Goal: Transaction & Acquisition: Purchase product/service

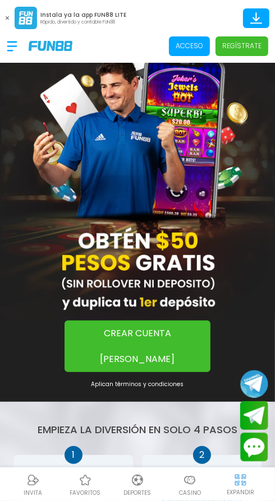
click at [165, 331] on button "CREAR CUENTA [PERSON_NAME]" at bounding box center [137, 347] width 146 height 52
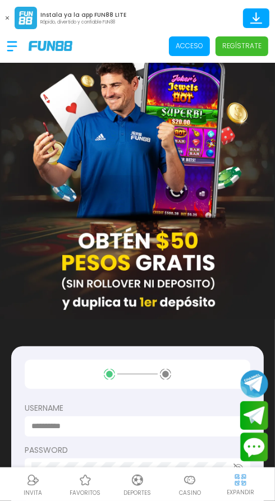
click at [98, 409] on label "username" at bounding box center [137, 409] width 225 height 12
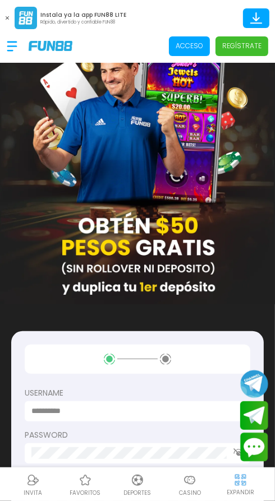
scroll to position [15, 0]
click at [133, 390] on label "username" at bounding box center [137, 393] width 225 height 12
click at [118, 416] on input at bounding box center [133, 411] width 205 height 12
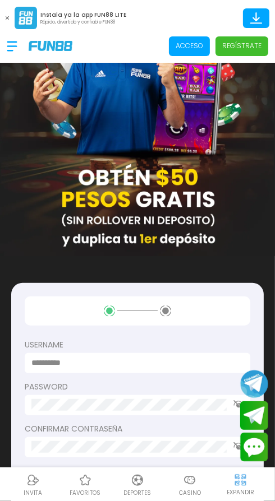
scroll to position [63, 0]
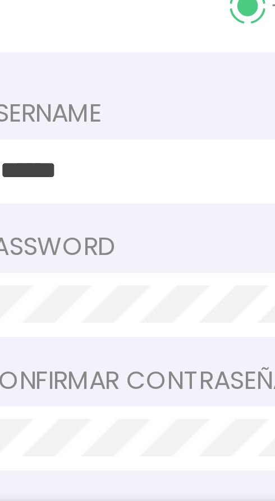
type input "******"
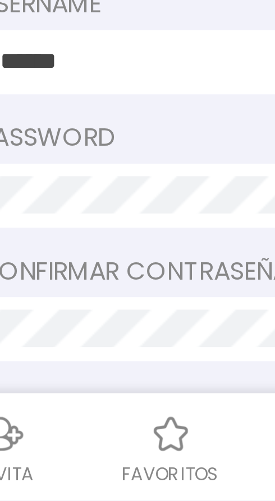
click at [74, 389] on label "password" at bounding box center [137, 387] width 225 height 12
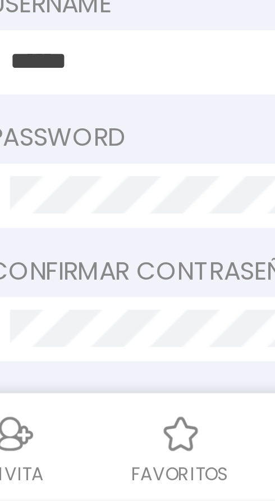
click at [80, 428] on label "Confirmar contraseña" at bounding box center [137, 429] width 225 height 12
click at [73, 386] on label "password" at bounding box center [137, 387] width 225 height 12
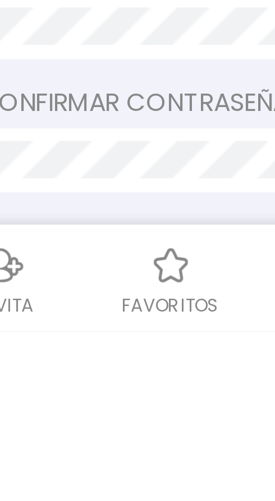
click at [76, 430] on label "Confirmar contraseña" at bounding box center [137, 429] width 225 height 12
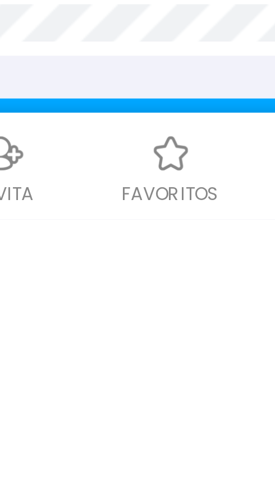
scroll to position [82, 0]
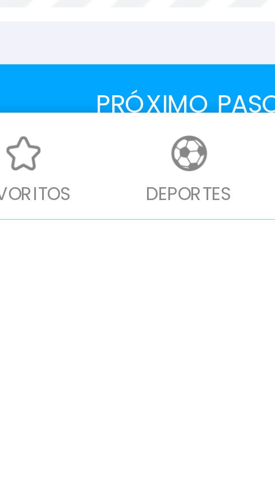
click at [131, 460] on button "Próximo paso" at bounding box center [137, 465] width 225 height 25
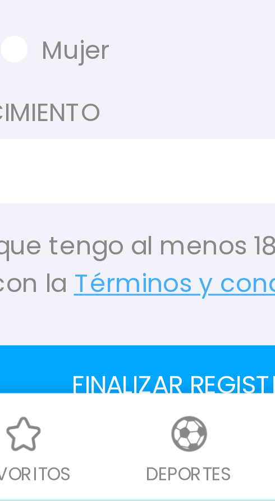
scroll to position [231, 0]
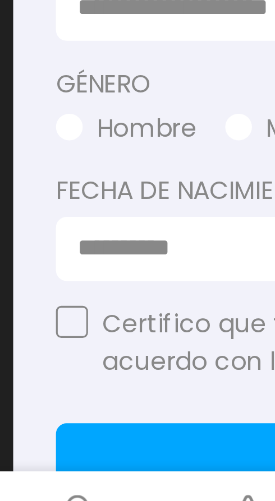
click at [28, 358] on span "button" at bounding box center [29, 359] width 8 height 8
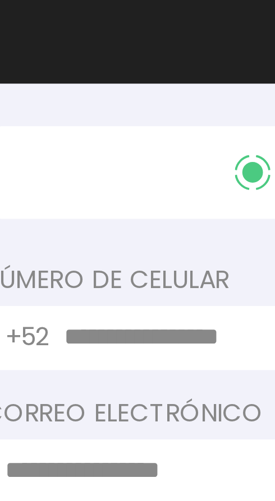
click at [78, 196] on input "text" at bounding box center [143, 196] width 187 height 12
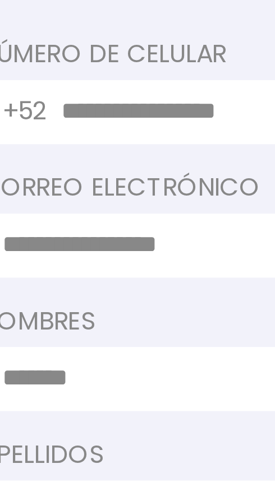
click at [79, 196] on input "text" at bounding box center [143, 196] width 187 height 12
click at [69, 193] on input "text" at bounding box center [143, 196] width 187 height 12
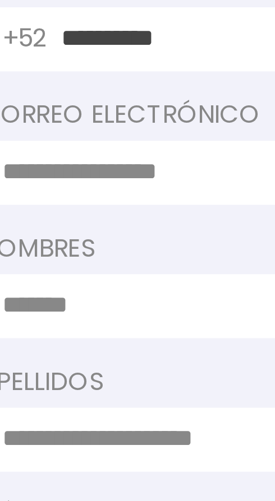
type input "**********"
click at [79, 217] on label "Correo electrónico" at bounding box center [137, 220] width 225 height 12
click at [71, 239] on input at bounding box center [133, 238] width 205 height 12
type input "**********"
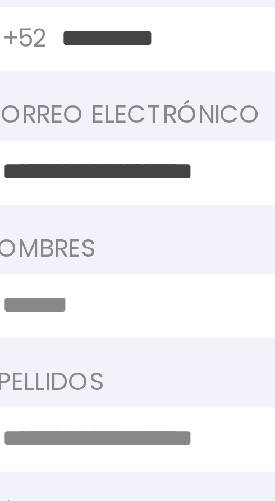
click at [64, 261] on label "Nombres" at bounding box center [137, 262] width 225 height 12
click at [63, 279] on input at bounding box center [133, 280] width 205 height 12
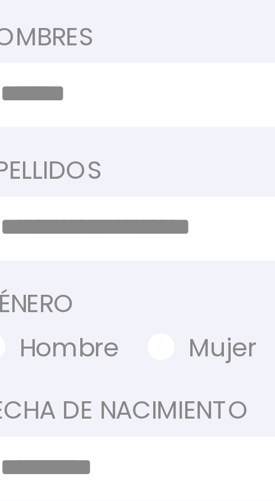
type input "********"
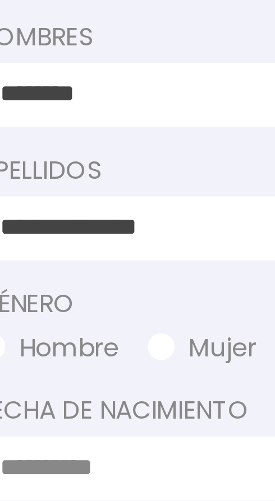
click at [54, 302] on label "Apellidos" at bounding box center [137, 304] width 225 height 12
click at [98, 322] on input "**********" at bounding box center [133, 322] width 205 height 12
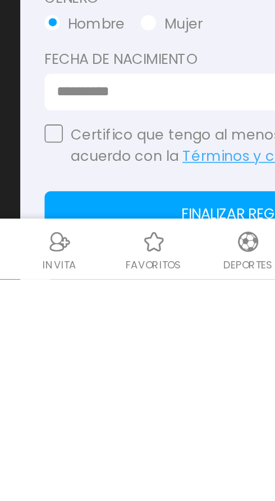
type input "*******"
click at [35, 396] on input at bounding box center [133, 397] width 205 height 12
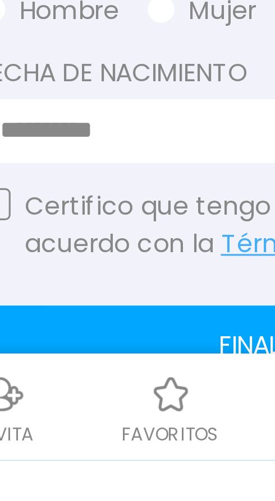
type input "**********"
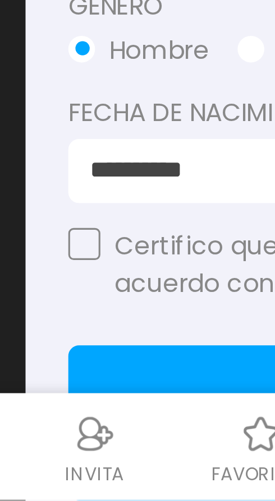
click at [31, 421] on button "button" at bounding box center [30, 421] width 10 height 10
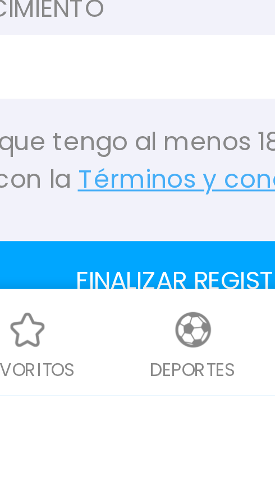
click at [134, 467] on button "Finalizar registro" at bounding box center [137, 465] width 225 height 25
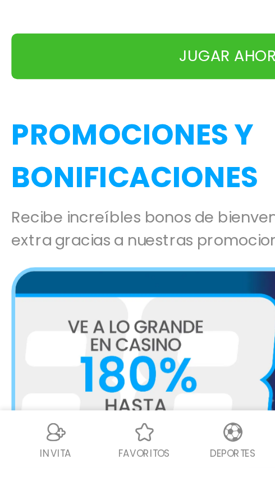
scroll to position [1476, 0]
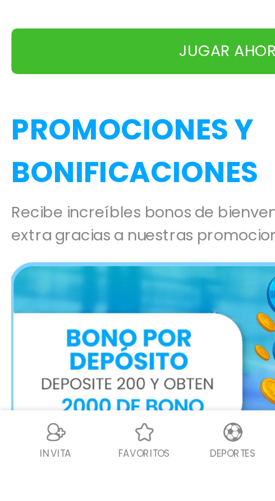
click at [83, 418] on img at bounding box center [136, 446] width 257 height 128
click at [107, 419] on img at bounding box center [136, 446] width 257 height 128
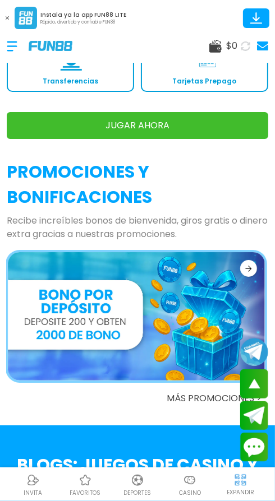
scroll to position [1601, 0]
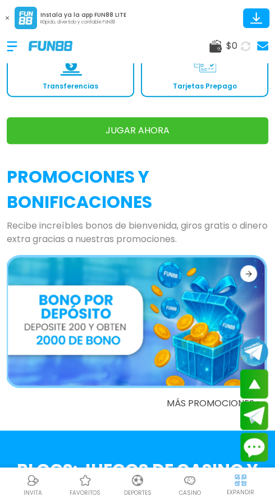
click at [130, 309] on img at bounding box center [136, 321] width 257 height 128
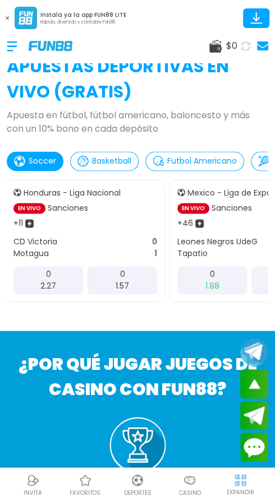
scroll to position [0, 0]
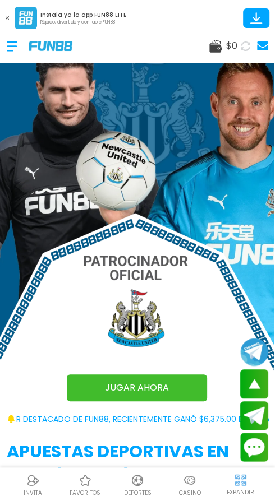
click at [227, 47] on span "$ 0" at bounding box center [231, 45] width 11 height 13
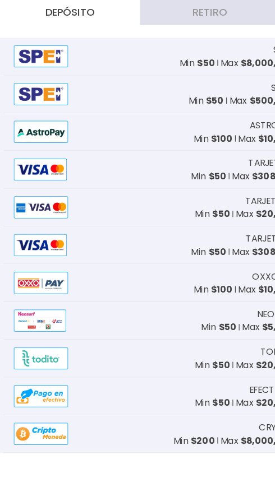
click at [71, 45] on div "SPEI 1 Min $ 50 Max $ 8,000,000" at bounding box center [137, 51] width 268 height 34
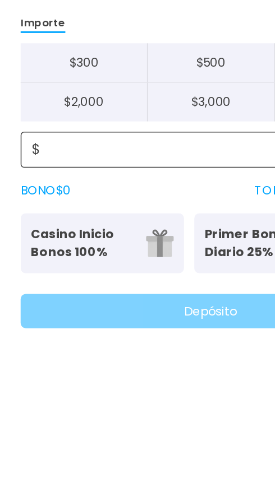
click at [70, 145] on input at bounding box center [140, 146] width 228 height 13
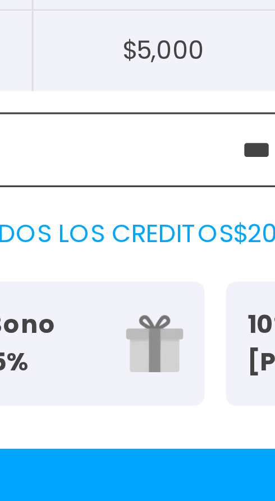
type input "***"
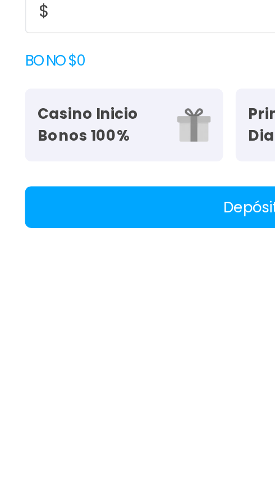
click at [72, 209] on p "Casino Inicio Bonos 100%" at bounding box center [54, 208] width 68 height 24
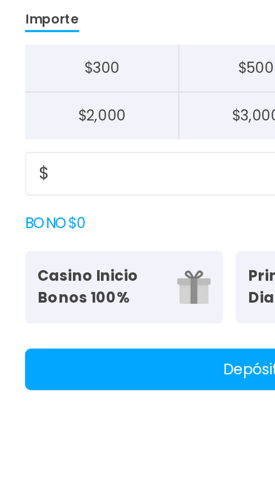
click at [91, 209] on button "Casino Inicio Bonos 100% Es necesario apostar 30 veces." at bounding box center [66, 207] width 107 height 39
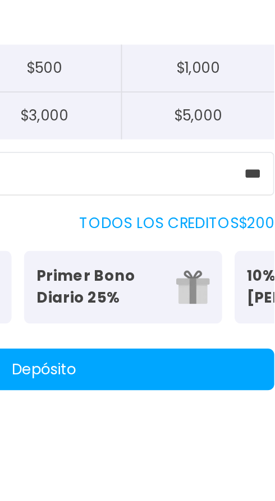
click at [163, 250] on button "Depósito" at bounding box center [137, 252] width 248 height 22
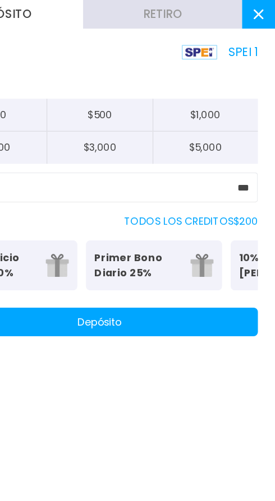
click at [149, 255] on button "Depósito" at bounding box center [137, 252] width 248 height 22
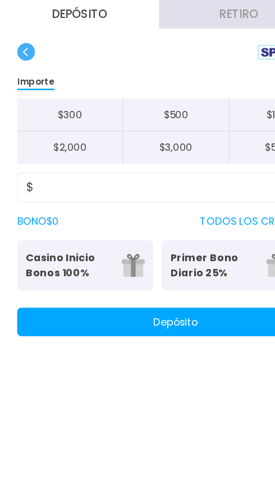
click at [26, 38] on use "button" at bounding box center [20, 41] width 14 height 14
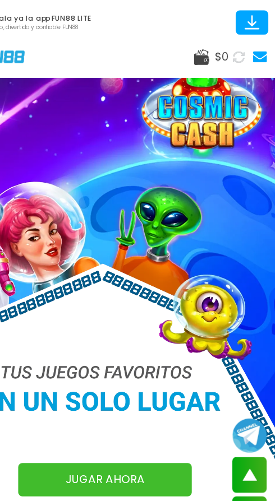
click at [248, 45] on icon at bounding box center [245, 45] width 13 height 13
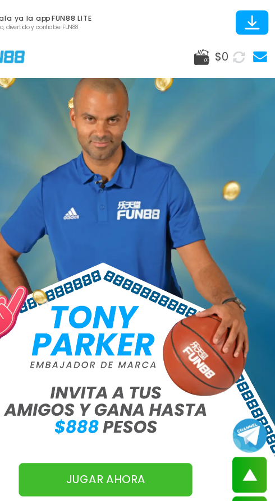
click at [242, 45] on icon at bounding box center [245, 45] width 13 height 13
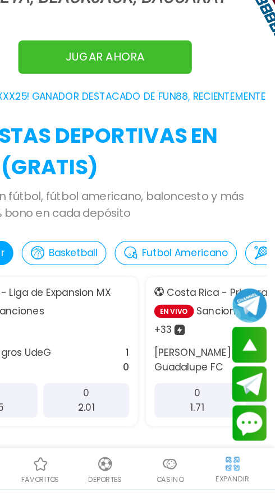
click at [190, 489] on div at bounding box center [189, 480] width 17 height 17
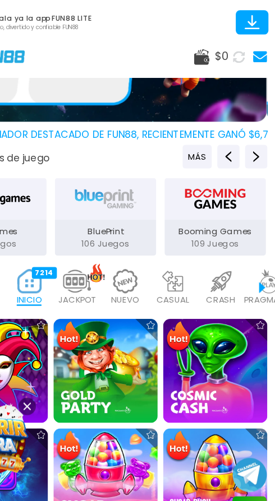
click at [119, 232] on img at bounding box center [114, 228] width 22 height 20
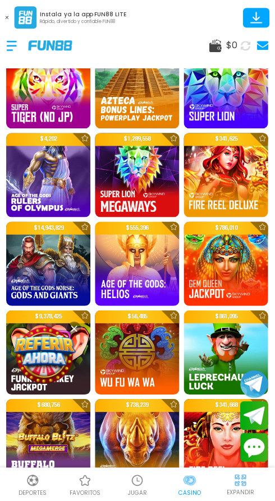
scroll to position [806, 0]
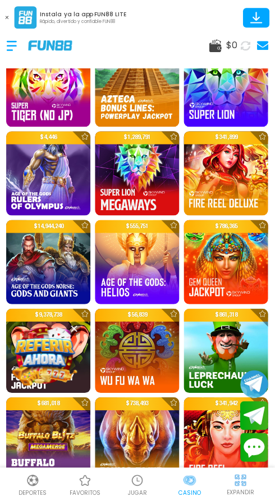
click at [225, 255] on img at bounding box center [226, 262] width 84 height 84
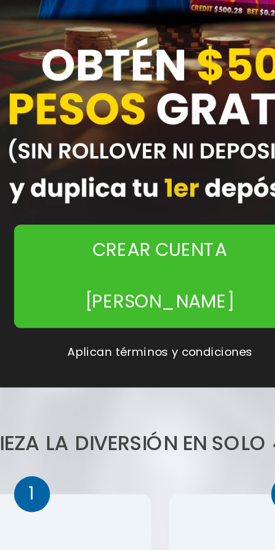
click at [140, 335] on button "CREAR CUENTA YA" at bounding box center [137, 347] width 146 height 52
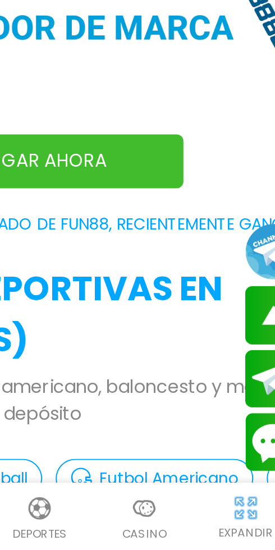
scroll to position [156, 0]
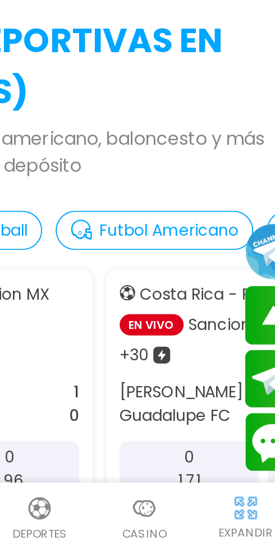
click at [193, 535] on img at bounding box center [189, 528] width 13 height 13
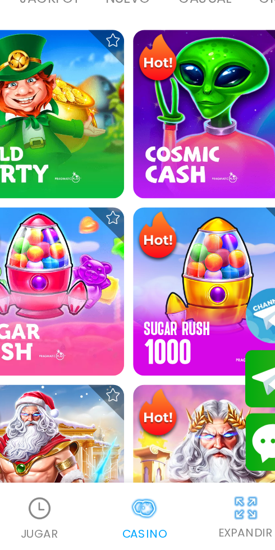
scroll to position [0, 28]
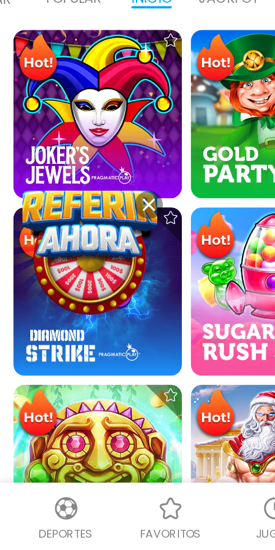
click at [73, 376] on use at bounding box center [74, 377] width 6 height 6
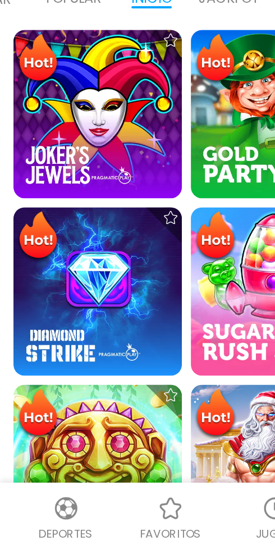
click at [52, 422] on img at bounding box center [49, 421] width 84 height 84
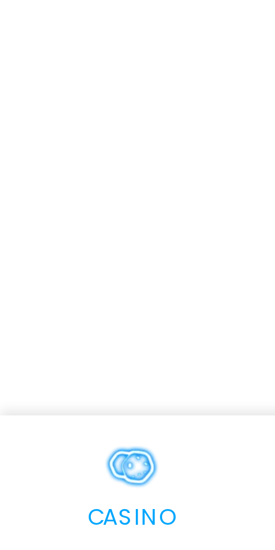
click at [33, 530] on img at bounding box center [32, 528] width 13 height 13
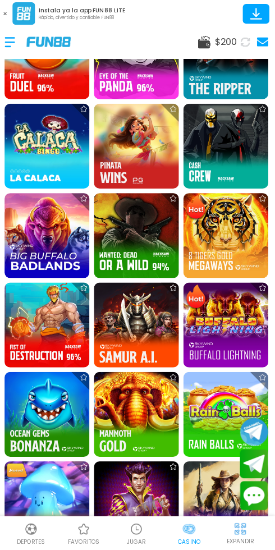
scroll to position [999, 0]
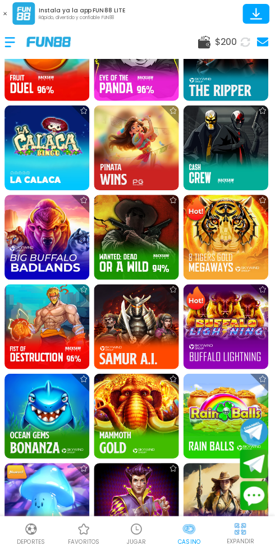
click at [218, 337] on img at bounding box center [226, 328] width 84 height 84
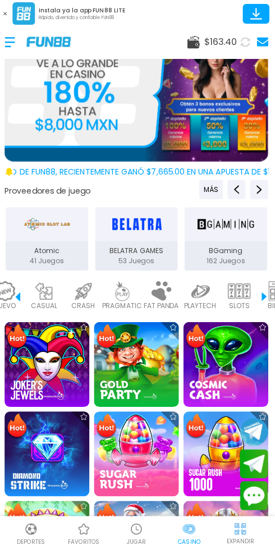
scroll to position [0, 177]
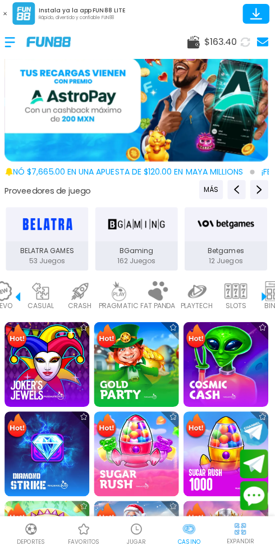
click at [236, 302] on img at bounding box center [236, 293] width 22 height 20
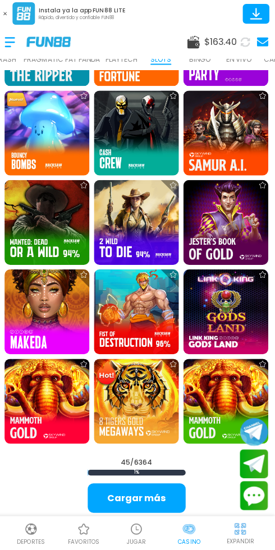
scroll to position [1211, 0]
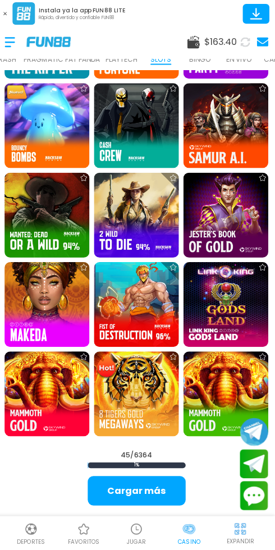
click at [223, 317] on img at bounding box center [226, 306] width 84 height 84
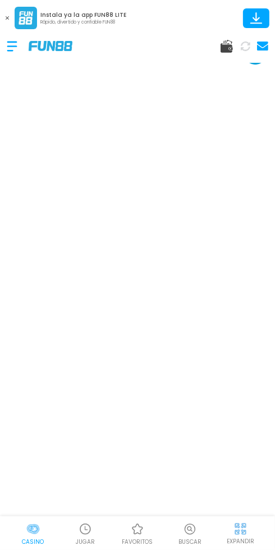
click at [245, 44] on icon at bounding box center [244, 45] width 11 height 11
click at [37, 532] on img at bounding box center [32, 528] width 13 height 13
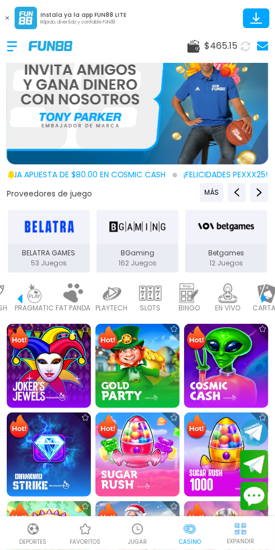
scroll to position [0, 315]
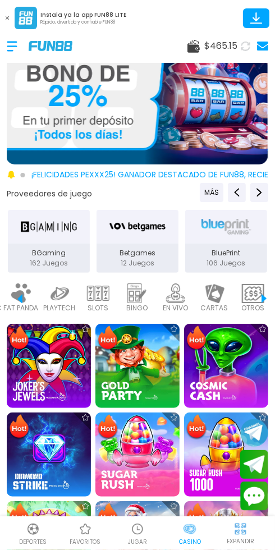
click at [103, 296] on img at bounding box center [98, 293] width 22 height 20
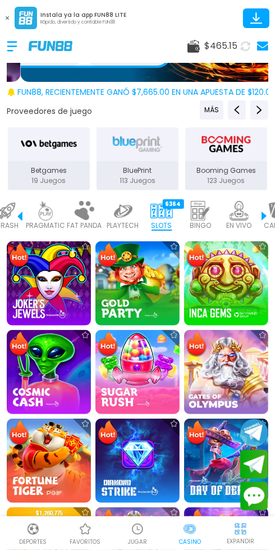
scroll to position [85, 0]
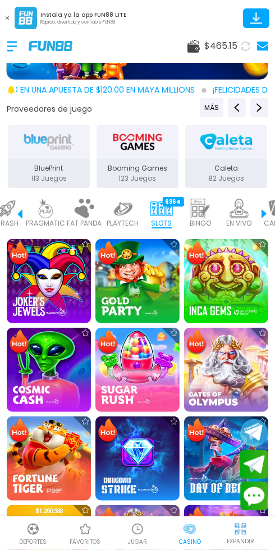
click at [50, 282] on img at bounding box center [49, 281] width 84 height 84
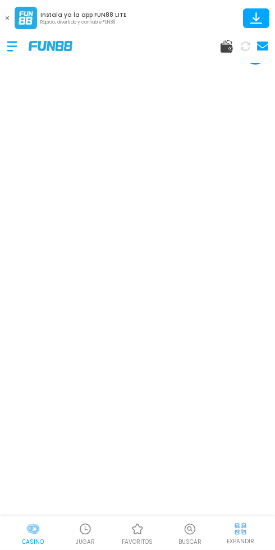
click at [41, 536] on div at bounding box center [33, 528] width 17 height 17
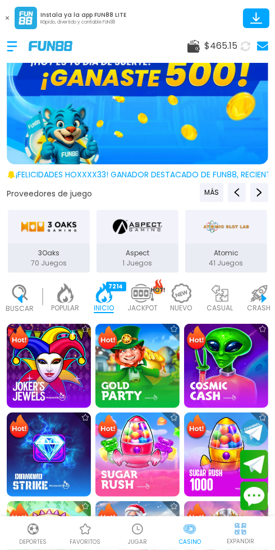
scroll to position [0, 28]
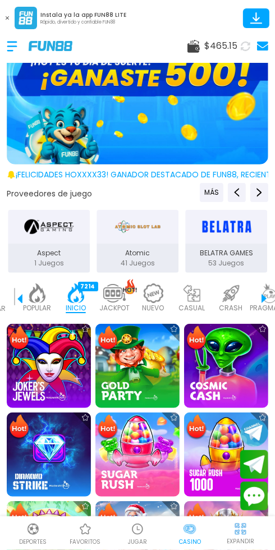
click at [121, 303] on p "JACKPOT" at bounding box center [114, 308] width 30 height 10
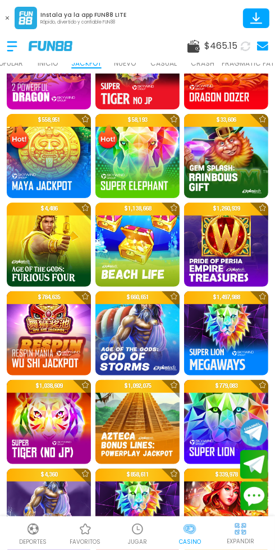
scroll to position [480, 0]
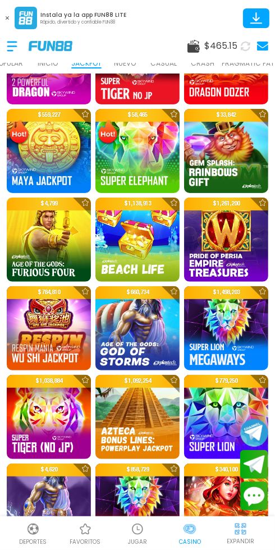
click at [72, 335] on img at bounding box center [49, 328] width 84 height 84
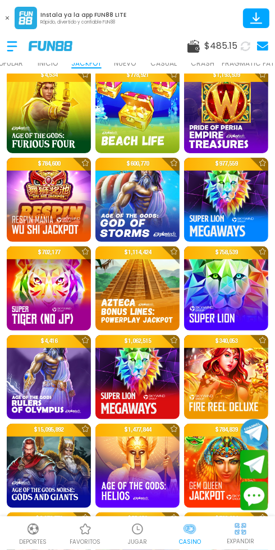
scroll to position [610, 0]
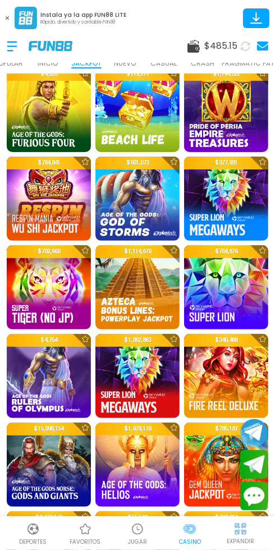
click at [220, 378] on img at bounding box center [226, 376] width 84 height 84
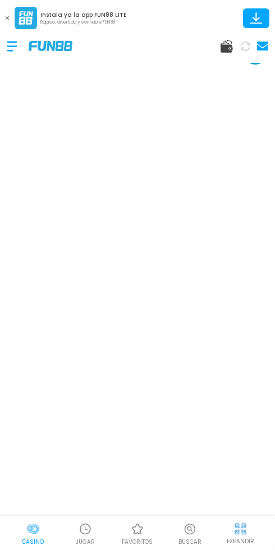
click at [38, 533] on img at bounding box center [32, 528] width 13 height 13
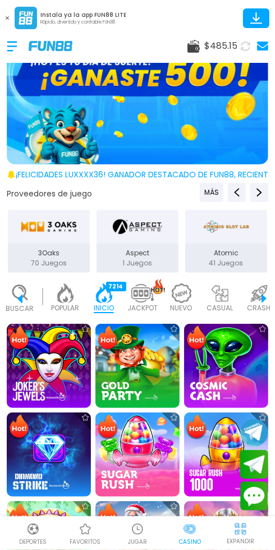
scroll to position [0, 28]
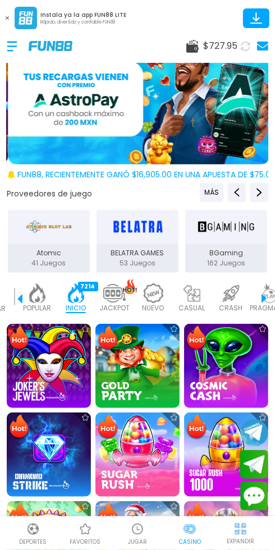
click at [206, 45] on span "$ 727.95" at bounding box center [220, 45] width 34 height 13
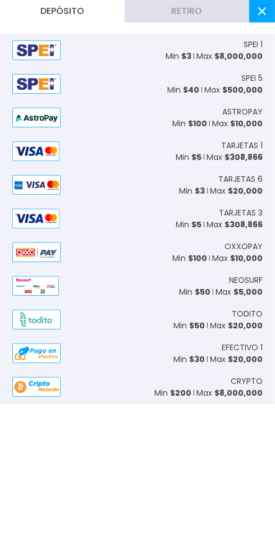
click at [199, 17] on button "Retiro" at bounding box center [186, 11] width 124 height 22
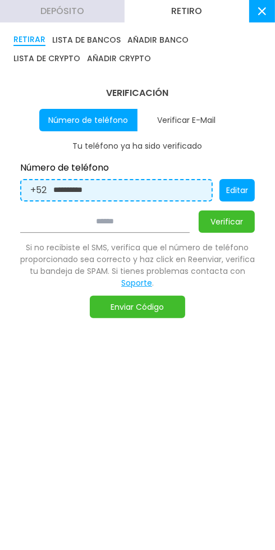
click at [190, 114] on button "Verificar E-Mail" at bounding box center [186, 120] width 98 height 22
type input "**********"
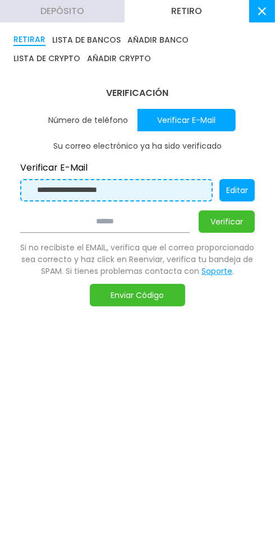
click at [140, 292] on button "Enviar Código" at bounding box center [137, 295] width 95 height 22
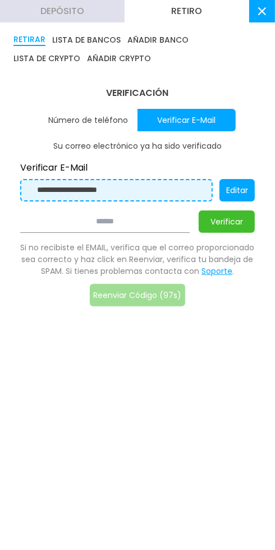
click at [74, 214] on input at bounding box center [104, 221] width 169 height 22
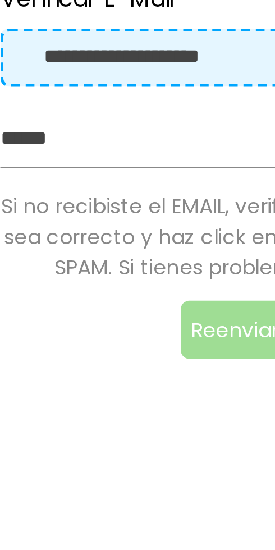
type input "******"
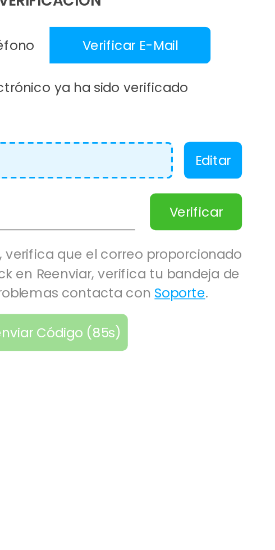
click at [226, 220] on button "Verificar" at bounding box center [227, 221] width 56 height 22
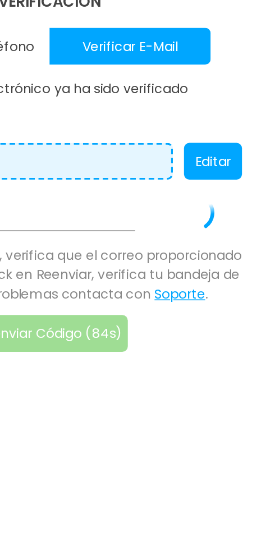
scroll to position [11, 0]
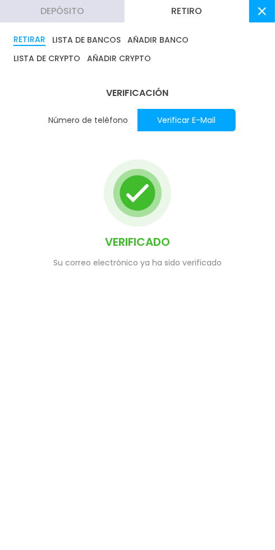
click at [90, 39] on button "LISTA DE BANCOS" at bounding box center [86, 40] width 68 height 12
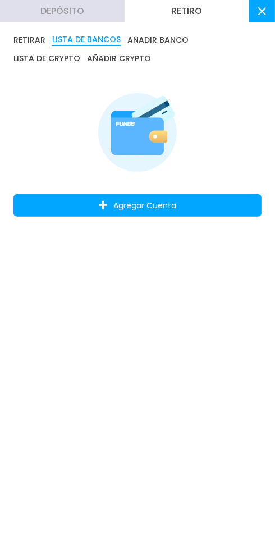
click at [158, 214] on button "Agregar Cuenta" at bounding box center [137, 205] width 248 height 22
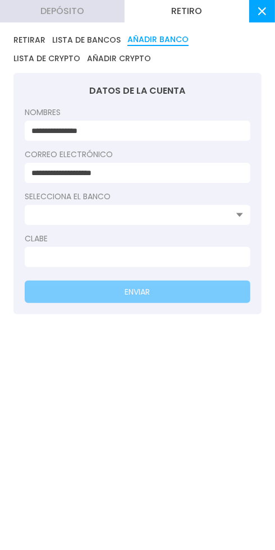
click at [232, 214] on input at bounding box center [133, 215] width 205 height 12
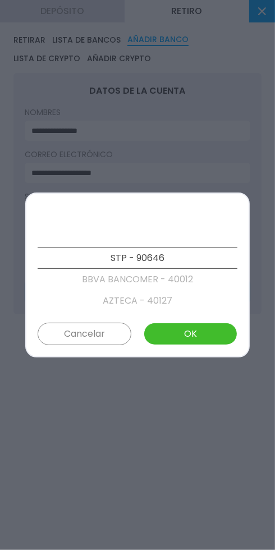
click at [137, 302] on p "AZTECA - 40127" at bounding box center [138, 300] width 200 height 21
click at [184, 330] on button "OK" at bounding box center [191, 333] width 94 height 22
type input "**********"
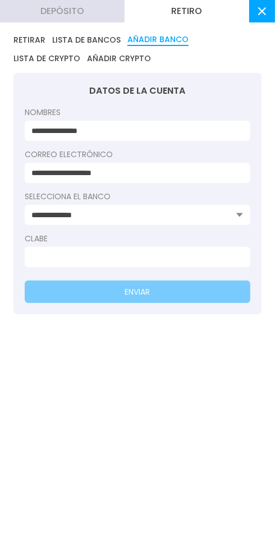
click at [100, 254] on input at bounding box center [133, 257] width 205 height 12
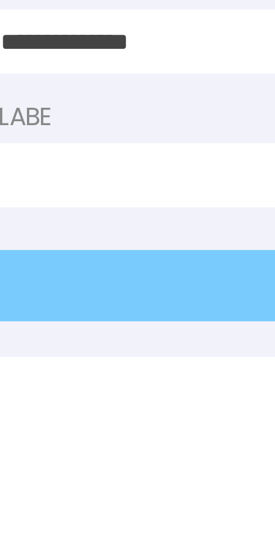
scroll to position [11, 0]
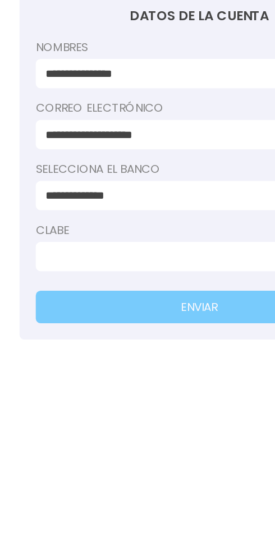
click at [56, 252] on input at bounding box center [133, 257] width 205 height 12
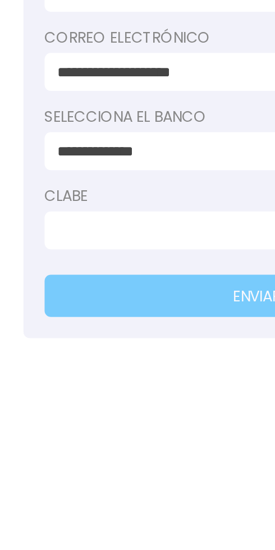
click at [59, 255] on input at bounding box center [133, 257] width 205 height 12
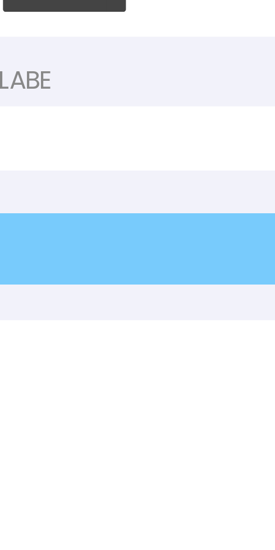
type input "****"
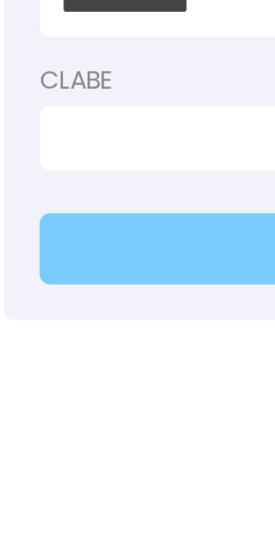
type input "****"
paste input
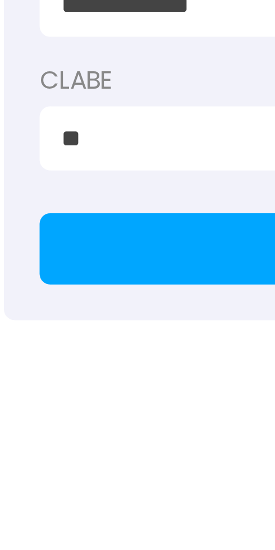
type input "*"
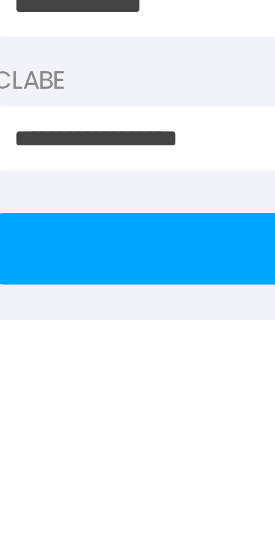
type input "**********"
click button "ENVIAR" at bounding box center [137, 291] width 225 height 22
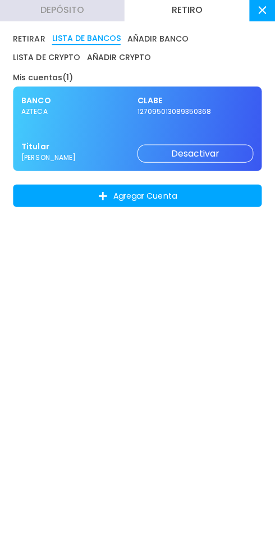
scroll to position [0, 0]
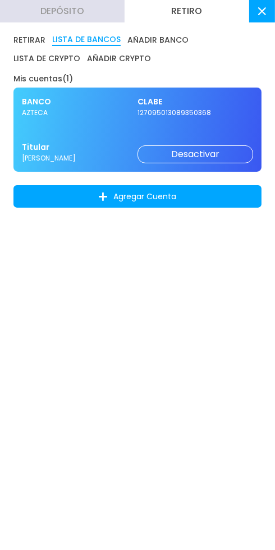
click at [168, 39] on button "AÑADIR BANCO" at bounding box center [157, 40] width 61 height 12
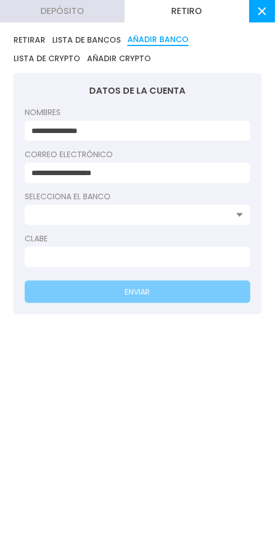
click at [95, 37] on button "LISTA DE BANCOS" at bounding box center [86, 40] width 68 height 12
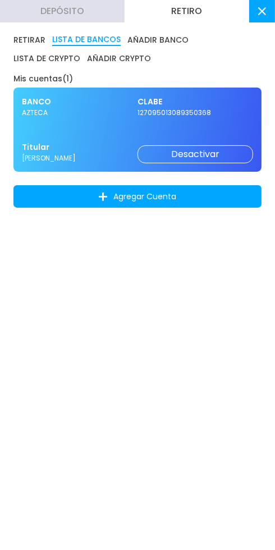
click at [80, 53] on button "LISTA DE CRYPTO" at bounding box center [46, 58] width 67 height 11
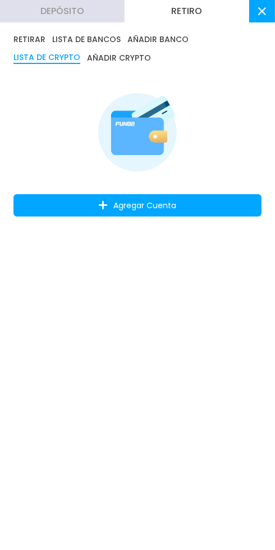
click at [183, 199] on button "Agregar Cuenta" at bounding box center [137, 205] width 248 height 22
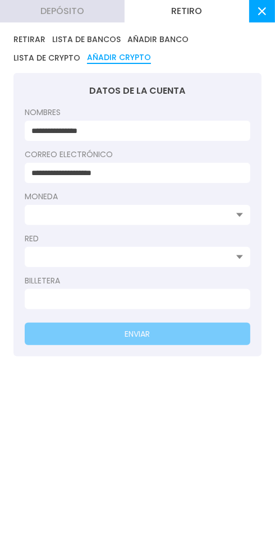
click at [229, 218] on input at bounding box center [133, 215] width 205 height 12
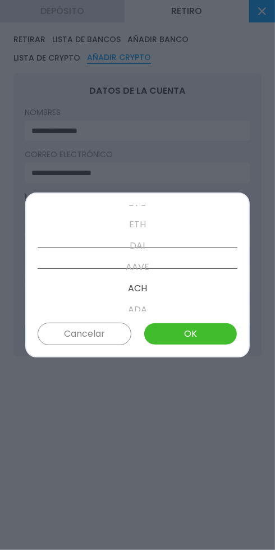
scroll to position [149, 0]
click at [91, 332] on button "Cancelar" at bounding box center [85, 333] width 94 height 22
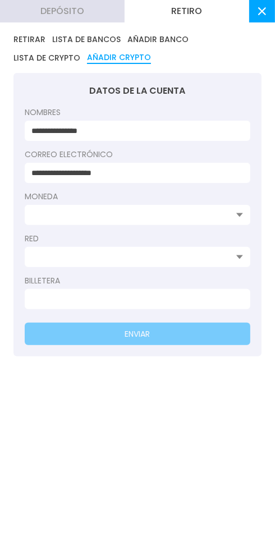
click at [233, 261] on input at bounding box center [133, 257] width 205 height 12
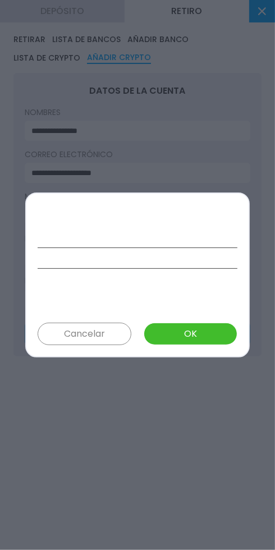
click at [94, 333] on button "Cancelar" at bounding box center [85, 333] width 94 height 22
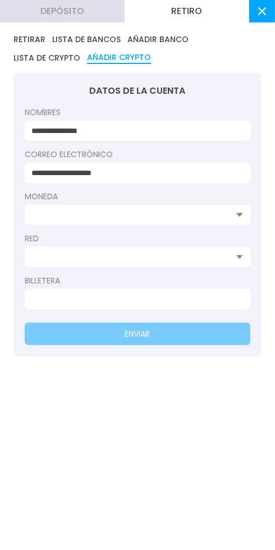
click at [94, 548] on div "**********" at bounding box center [137, 275] width 275 height 550
click at [31, 41] on button "RETIRAR" at bounding box center [29, 39] width 32 height 11
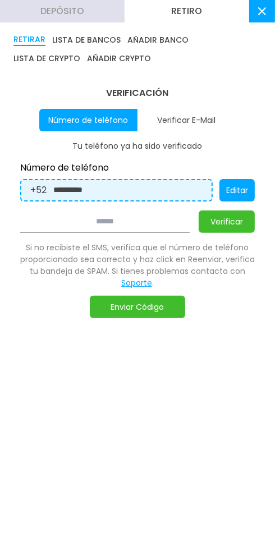
click at [94, 219] on input at bounding box center [104, 221] width 169 height 22
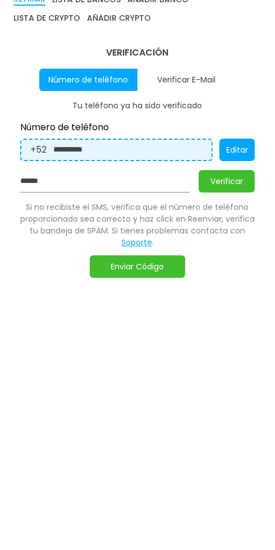
type input "******"
click at [224, 220] on button "Verificar" at bounding box center [227, 221] width 56 height 22
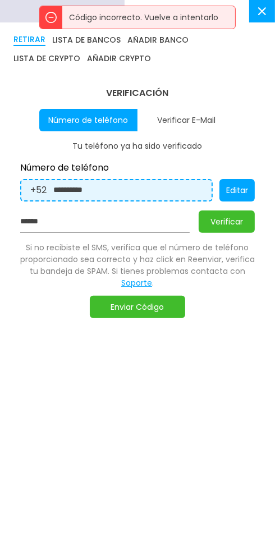
click at [137, 311] on button "Enviar Código" at bounding box center [137, 307] width 95 height 22
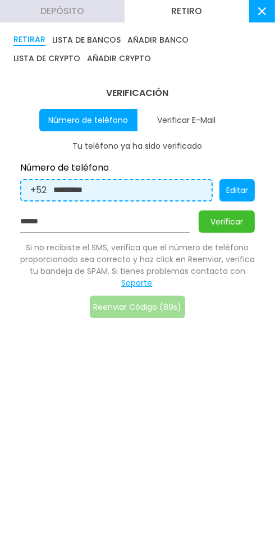
click at [186, 118] on button "Verificar E-Mail" at bounding box center [186, 120] width 98 height 22
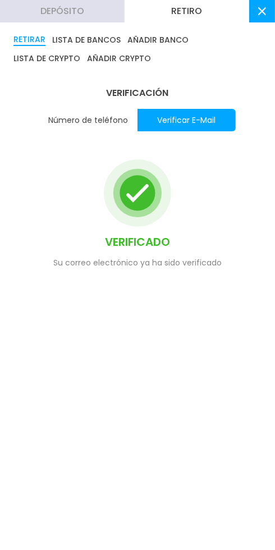
scroll to position [34, 0]
click at [190, 13] on button "Retiro" at bounding box center [186, 11] width 124 height 22
click at [87, 59] on button "AÑADIR CRYPTO" at bounding box center [119, 58] width 64 height 11
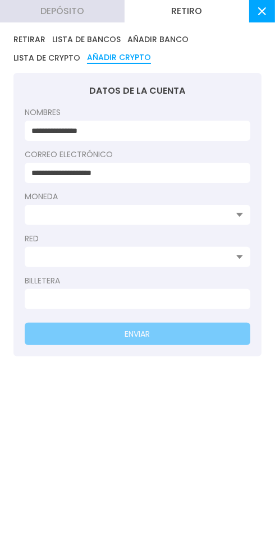
click at [80, 52] on button "LISTA DE CRYPTO" at bounding box center [46, 58] width 67 height 12
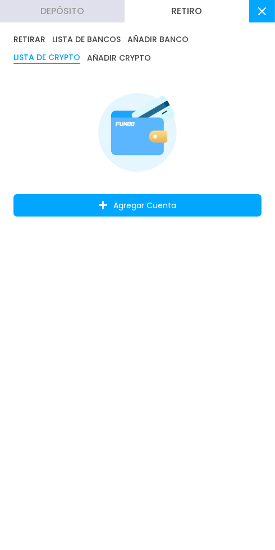
click at [158, 201] on button "Agregar Cuenta" at bounding box center [137, 205] width 248 height 22
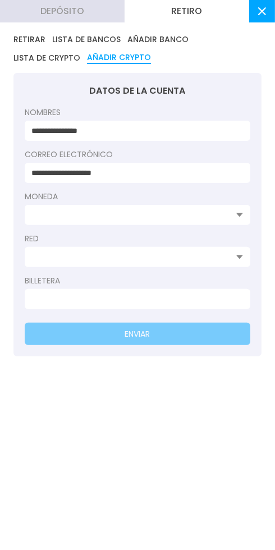
click at [61, 214] on input at bounding box center [133, 215] width 205 height 12
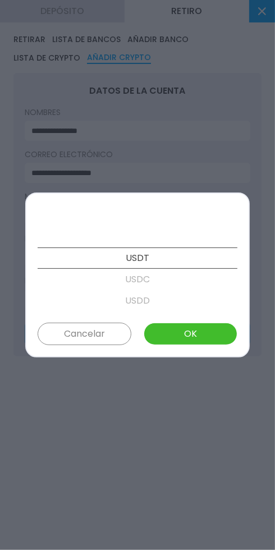
click at [204, 335] on button "OK" at bounding box center [191, 333] width 94 height 22
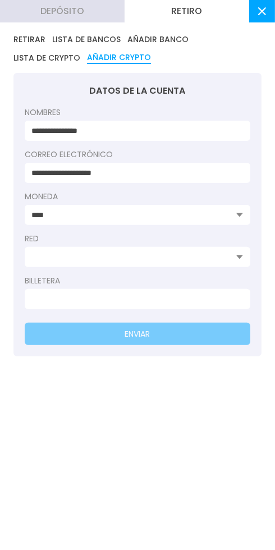
click at [155, 293] on input at bounding box center [133, 299] width 205 height 12
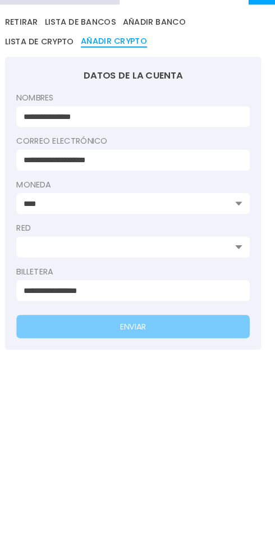
scroll to position [2, 0]
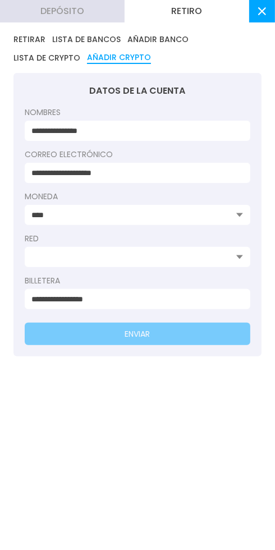
click at [232, 256] on input at bounding box center [133, 257] width 205 height 12
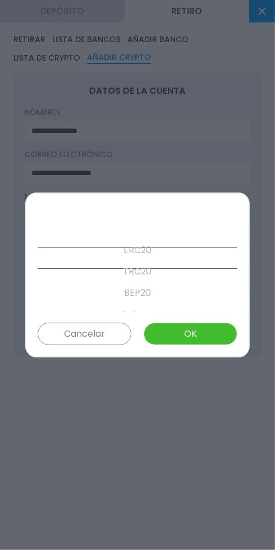
scroll to position [0, 0]
click at [191, 330] on button "OK" at bounding box center [191, 333] width 94 height 22
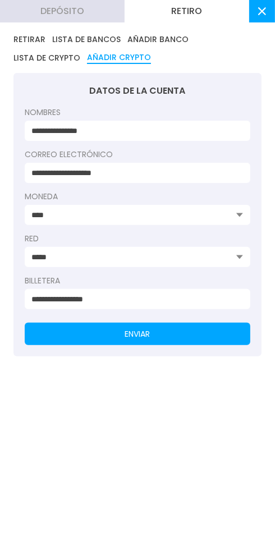
click at [159, 328] on button "ENVIAR" at bounding box center [137, 333] width 225 height 22
click at [137, 296] on input "**********" at bounding box center [133, 299] width 205 height 12
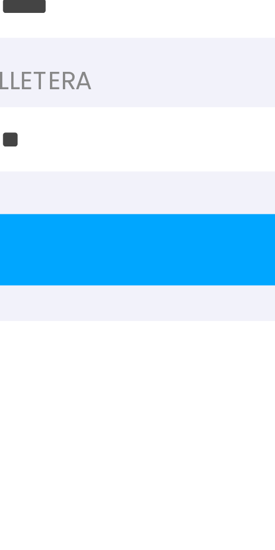
type input "*"
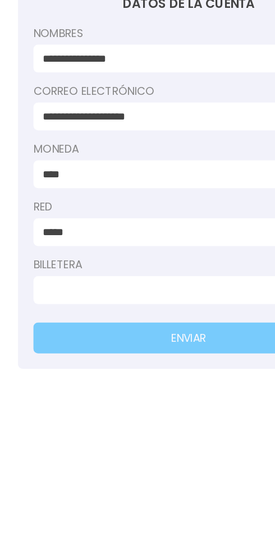
scroll to position [0, 0]
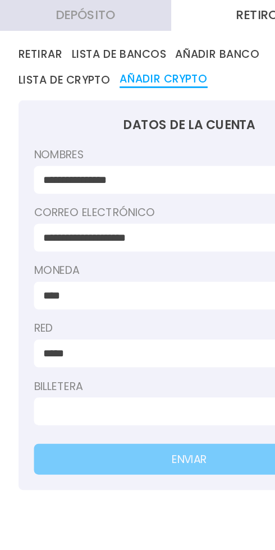
click at [68, 16] on button "Depósito" at bounding box center [62, 11] width 124 height 22
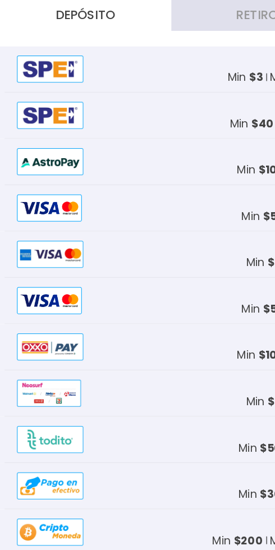
click at [159, 16] on button "Retiro" at bounding box center [186, 11] width 124 height 22
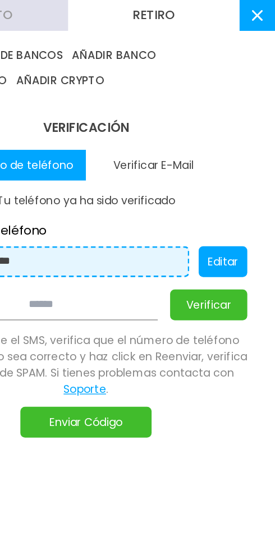
click at [205, 119] on button "Verificar E-Mail" at bounding box center [186, 120] width 98 height 22
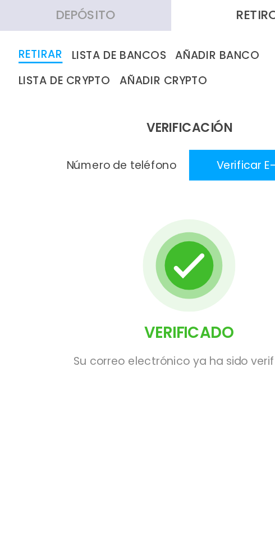
click at [93, 44] on button "LISTA DE BANCOS" at bounding box center [86, 40] width 68 height 12
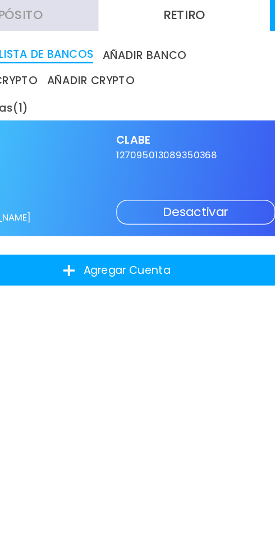
click at [154, 44] on button "AÑADIR BANCO" at bounding box center [157, 40] width 61 height 12
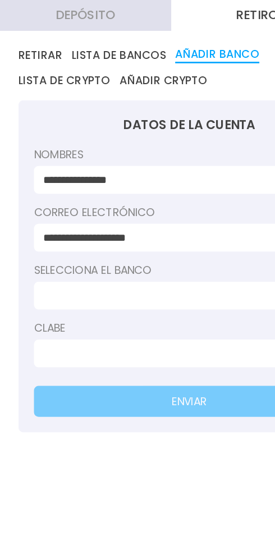
click at [59, 216] on input at bounding box center [133, 215] width 205 height 12
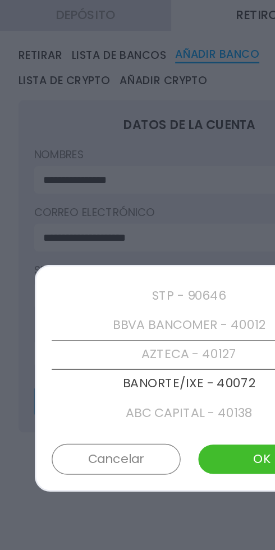
scroll to position [43, 0]
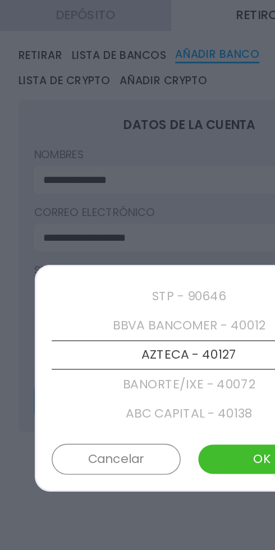
click at [172, 336] on button "OK" at bounding box center [191, 333] width 94 height 22
type input "**********"
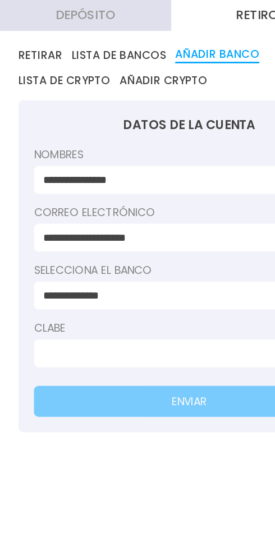
click at [90, 252] on input at bounding box center [133, 257] width 205 height 12
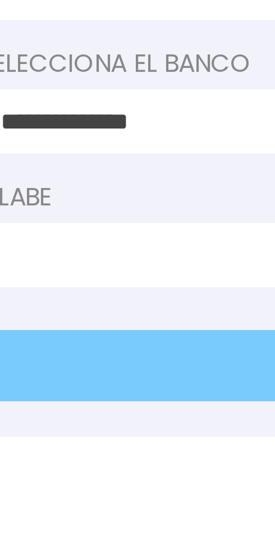
type input "**********"
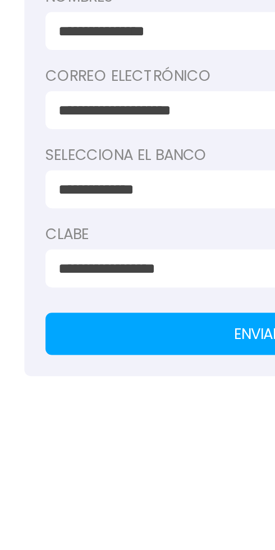
click at [113, 289] on button "ENVIAR" at bounding box center [137, 291] width 225 height 22
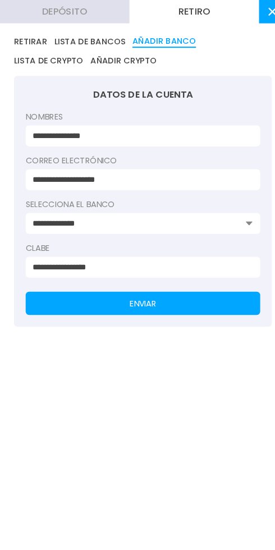
click at [86, 41] on button "LISTA DE BANCOS" at bounding box center [86, 40] width 68 height 12
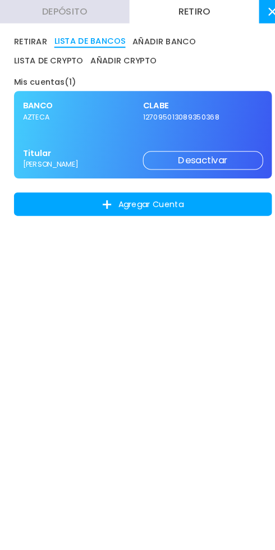
click at [190, 161] on button "Desactivar" at bounding box center [195, 154] width 116 height 18
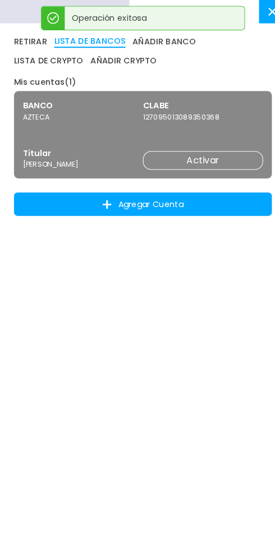
click at [164, 41] on button "AÑADIR BANCO" at bounding box center [157, 40] width 61 height 12
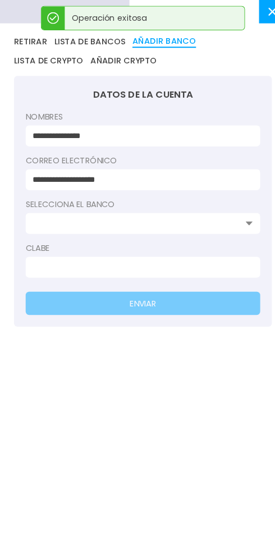
click at [95, 260] on input at bounding box center [133, 257] width 205 height 12
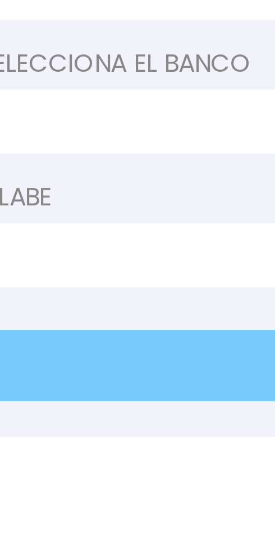
type input "**********"
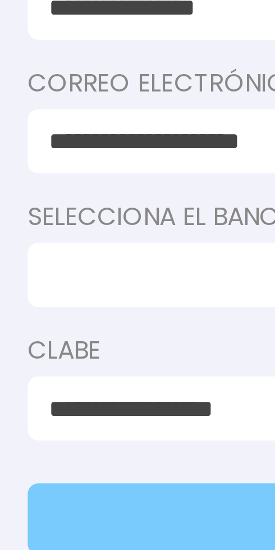
click at [58, 214] on input at bounding box center [133, 215] width 205 height 12
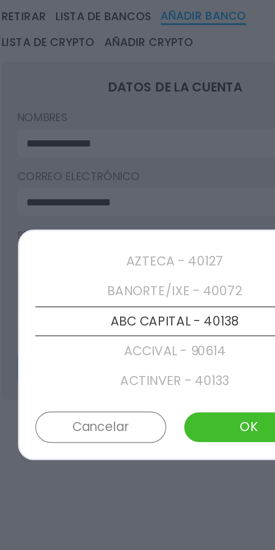
scroll to position [86, 0]
click at [143, 218] on p "AZTECA - 40127" at bounding box center [138, 214] width 200 height 21
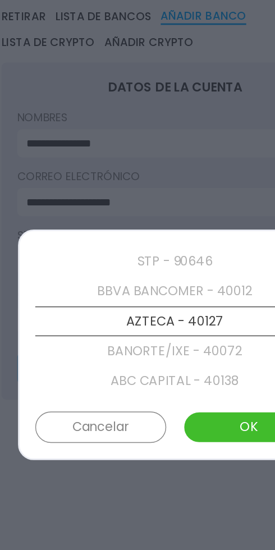
click at [181, 330] on button "OK" at bounding box center [191, 333] width 94 height 22
type input "**********"
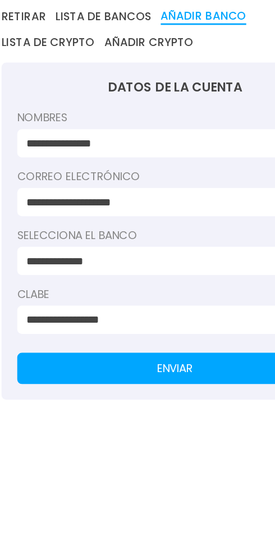
click at [151, 294] on button "ENVIAR" at bounding box center [137, 291] width 225 height 22
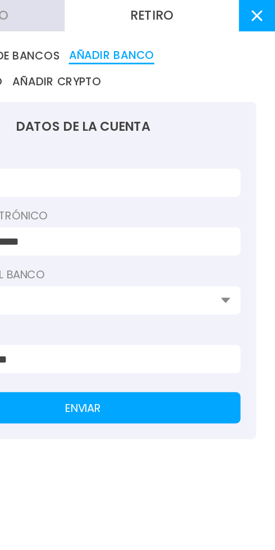
scroll to position [0, 0]
click at [80, 53] on button "LISTA DE CRYPTO" at bounding box center [46, 58] width 67 height 11
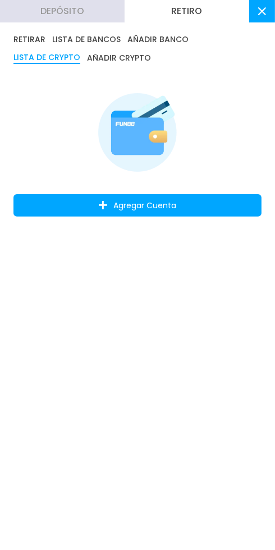
click at [86, 15] on button "Depósito" at bounding box center [62, 11] width 124 height 22
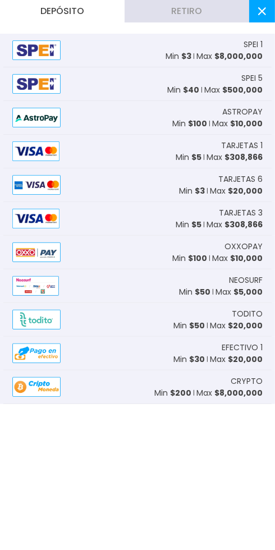
click at [262, 11] on use at bounding box center [262, 11] width 8 height 8
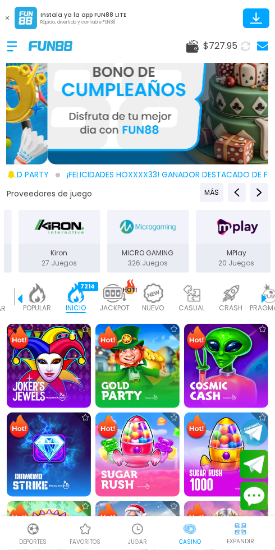
click at [270, 49] on div "$ 727.95" at bounding box center [137, 46] width 275 height 34
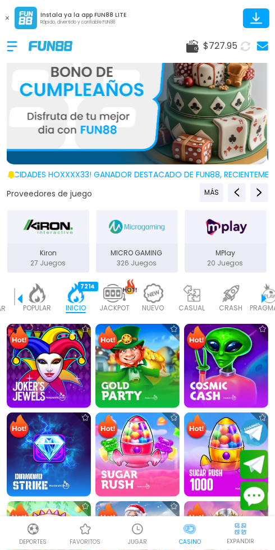
click at [270, 47] on div "$ 727.95" at bounding box center [137, 46] width 275 height 34
click at [264, 45] on use at bounding box center [262, 45] width 11 height 9
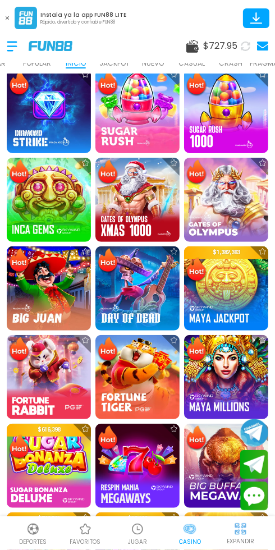
scroll to position [356, 0]
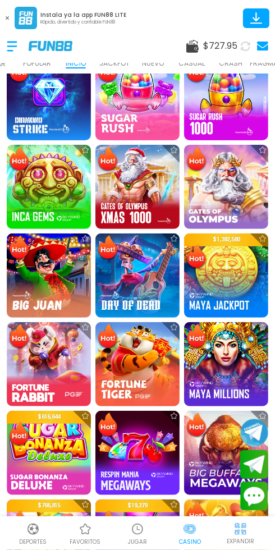
click at [220, 361] on img at bounding box center [226, 364] width 84 height 84
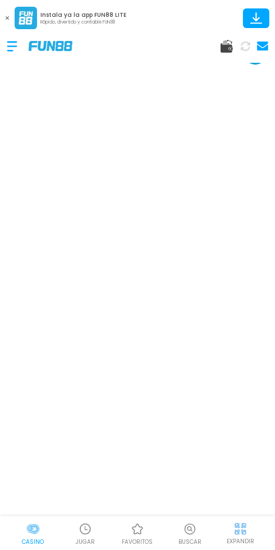
click at [84, 540] on p "JUGAR" at bounding box center [85, 541] width 19 height 8
click at [34, 532] on img at bounding box center [32, 528] width 13 height 13
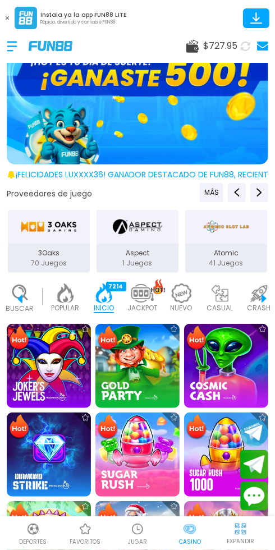
scroll to position [0, 28]
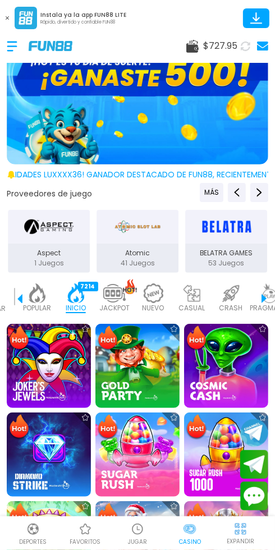
click at [44, 380] on img at bounding box center [49, 366] width 84 height 84
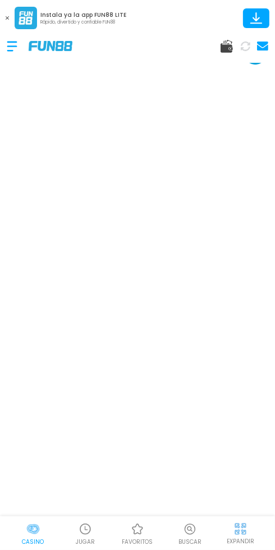
click at [83, 537] on p "JUGAR" at bounding box center [85, 541] width 19 height 8
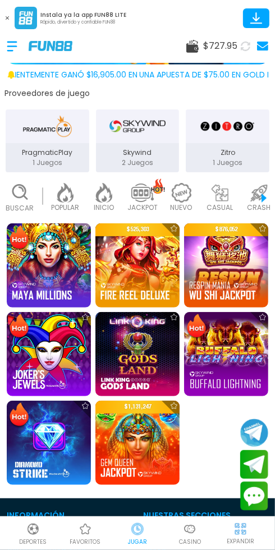
scroll to position [100, 0]
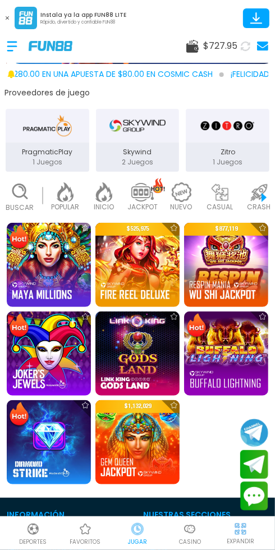
click at [40, 445] on img at bounding box center [49, 442] width 84 height 84
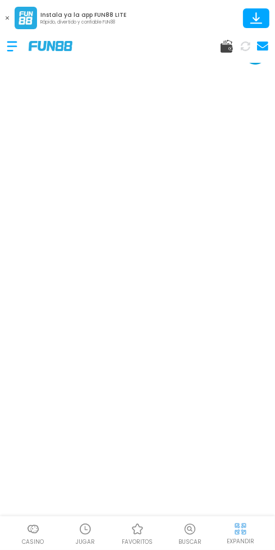
click at [7, 18] on use at bounding box center [7, 17] width 3 height 3
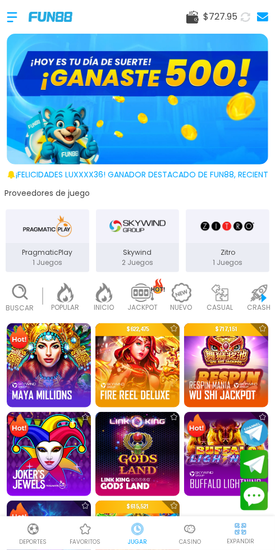
click at [143, 368] on img at bounding box center [137, 365] width 84 height 84
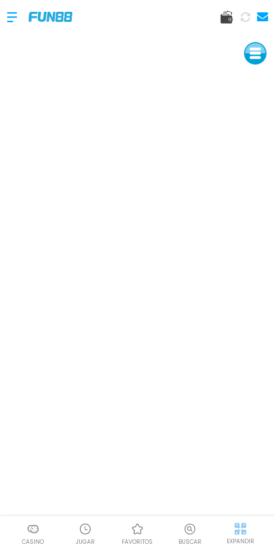
click at [28, 536] on div at bounding box center [33, 528] width 17 height 17
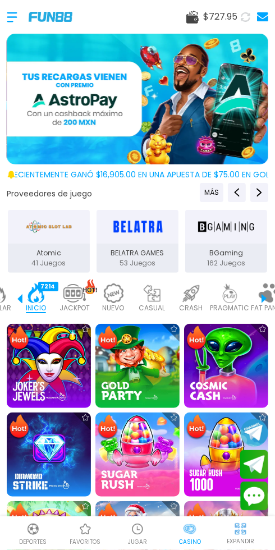
scroll to position [0, 75]
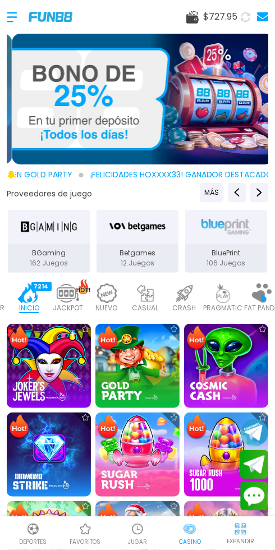
click at [75, 292] on img at bounding box center [68, 293] width 22 height 20
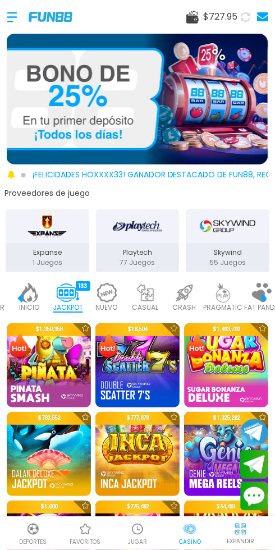
scroll to position [0, 56]
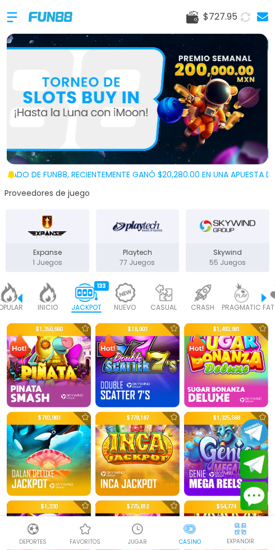
click at [136, 365] on img at bounding box center [137, 365] width 84 height 84
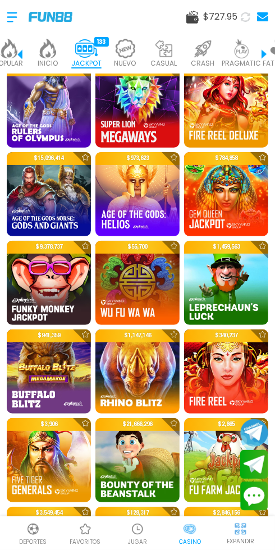
scroll to position [888, 0]
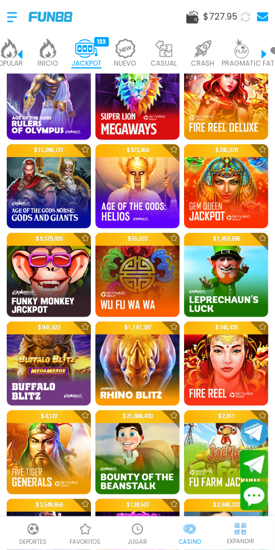
click at [216, 374] on img at bounding box center [226, 363] width 84 height 84
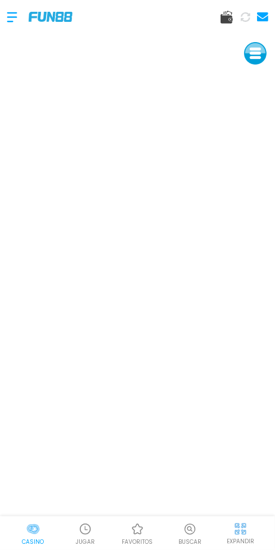
click at [246, 537] on p "EXPANDIR" at bounding box center [240, 541] width 27 height 8
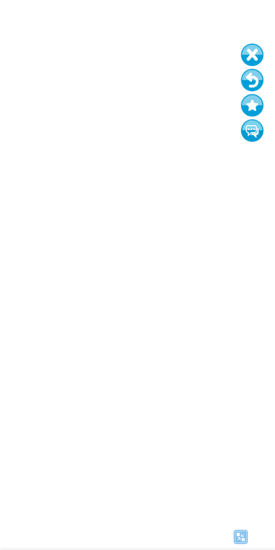
scroll to position [7, 0]
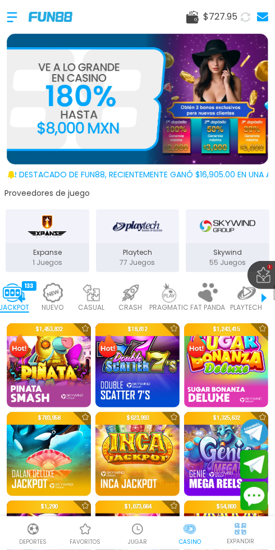
scroll to position [0, 129]
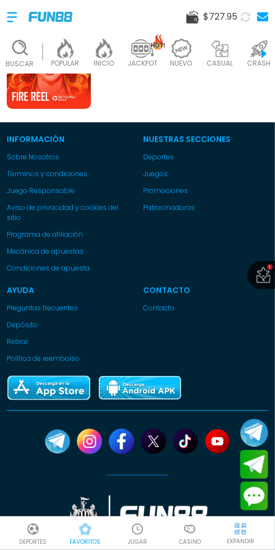
scroll to position [202, 0]
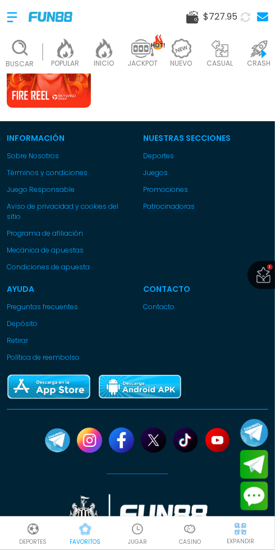
click at [19, 342] on link "Retirar" at bounding box center [69, 340] width 125 height 10
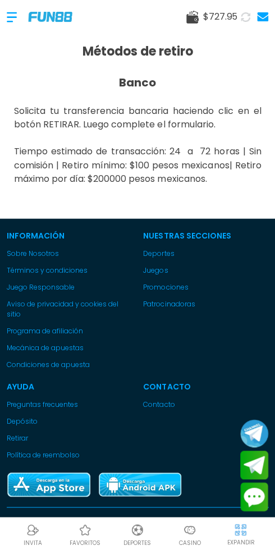
click at [183, 541] on p "Casino" at bounding box center [190, 541] width 22 height 8
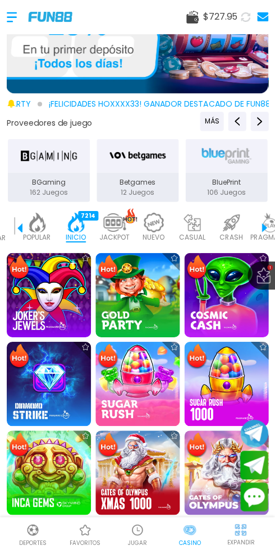
scroll to position [88, 0]
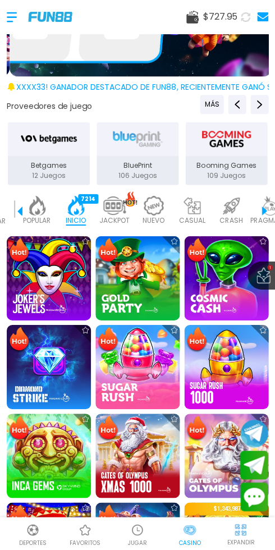
click at [140, 374] on img at bounding box center [137, 366] width 84 height 84
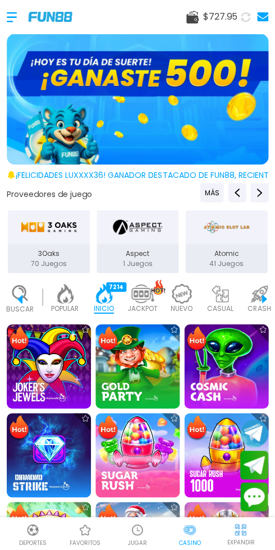
scroll to position [0, 28]
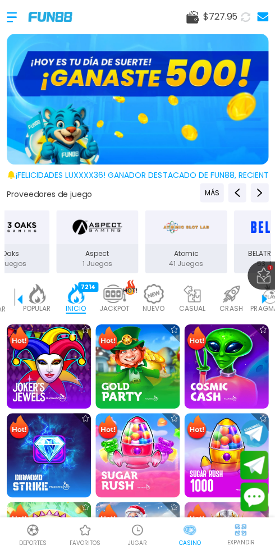
click at [139, 298] on div "NUEVO 977" at bounding box center [153, 298] width 33 height 39
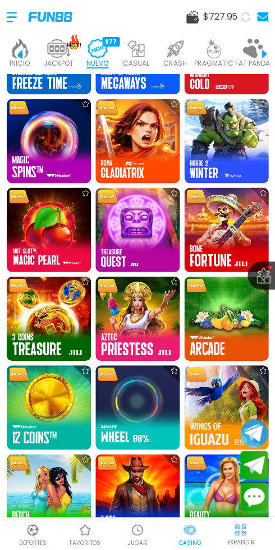
scroll to position [1026, 0]
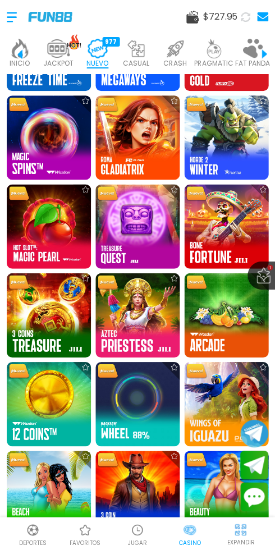
click at [47, 308] on img at bounding box center [49, 315] width 84 height 84
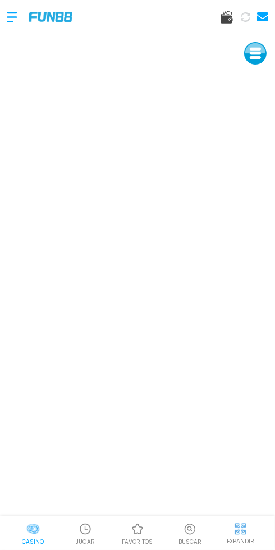
click at [39, 537] on p "Casino" at bounding box center [33, 541] width 22 height 8
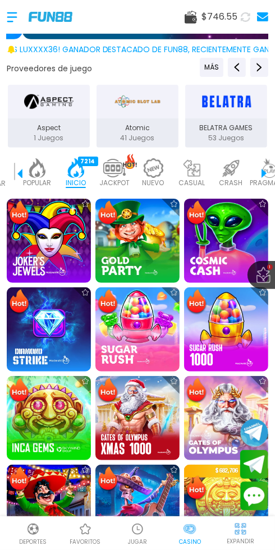
scroll to position [130, 0]
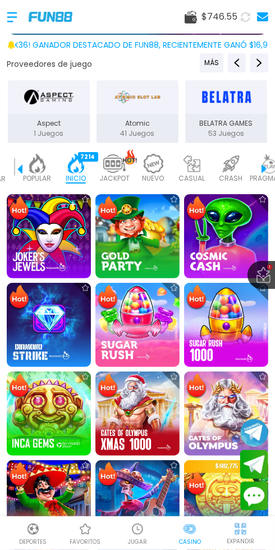
click at [38, 338] on img at bounding box center [49, 325] width 84 height 84
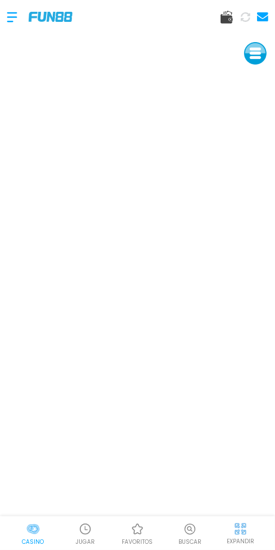
click at [31, 538] on p "Casino" at bounding box center [33, 541] width 22 height 8
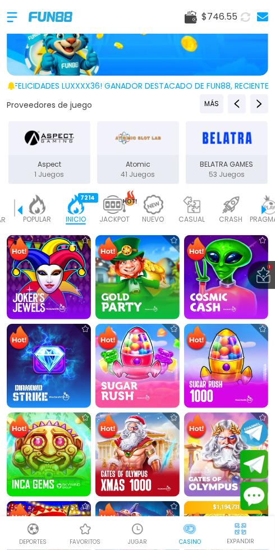
scroll to position [97, 0]
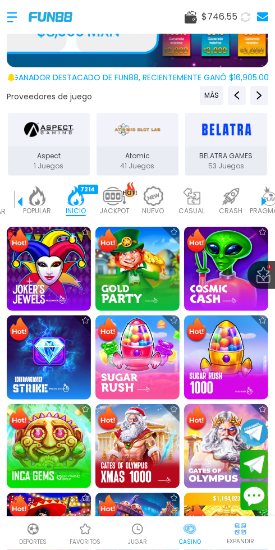
click at [113, 206] on p "JACKPOT" at bounding box center [114, 211] width 30 height 10
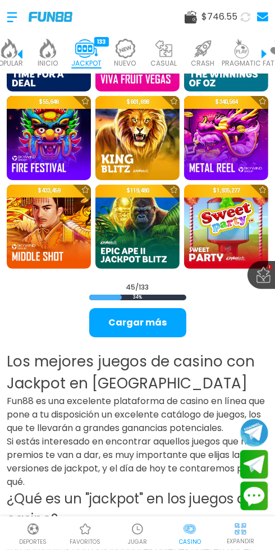
scroll to position [1382, 0]
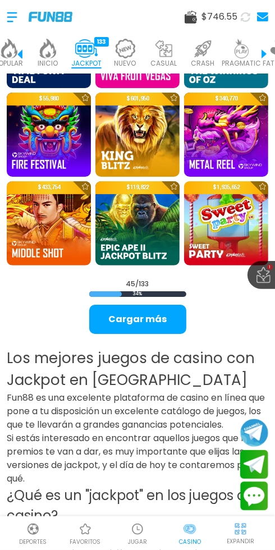
click at [150, 319] on button "Cargar más" at bounding box center [137, 318] width 97 height 29
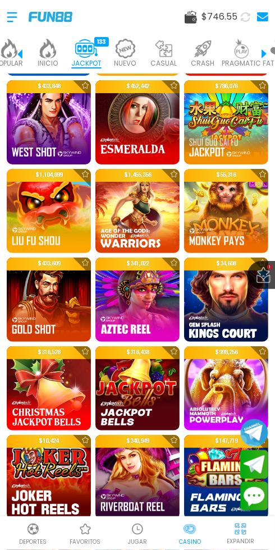
scroll to position [1919, 0]
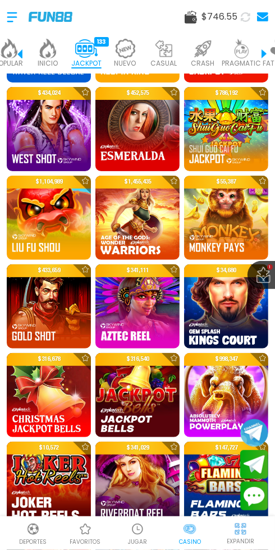
click at [133, 404] on img at bounding box center [137, 395] width 84 height 84
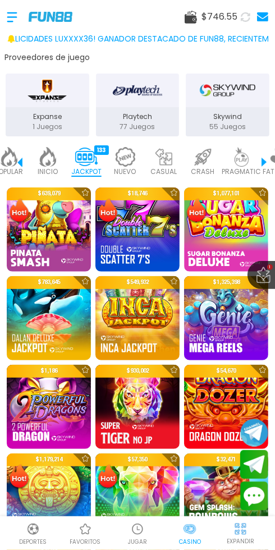
scroll to position [187, 0]
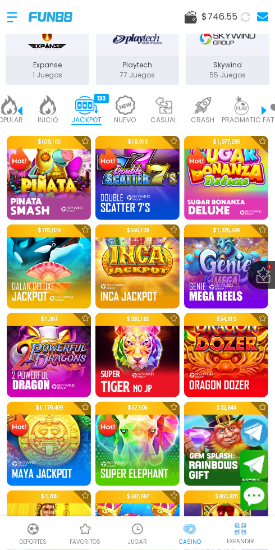
click at [130, 276] on img at bounding box center [137, 266] width 84 height 84
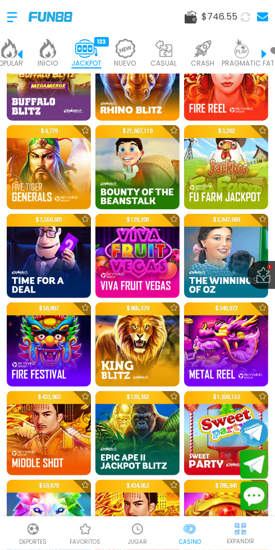
scroll to position [1179, 0]
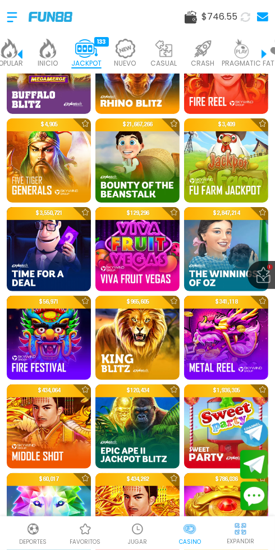
click at [145, 347] on img at bounding box center [137, 338] width 84 height 84
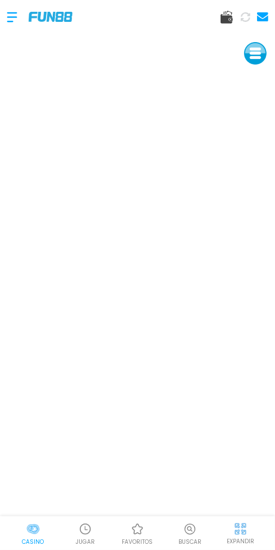
click at [84, 538] on p "JUGAR" at bounding box center [85, 541] width 19 height 8
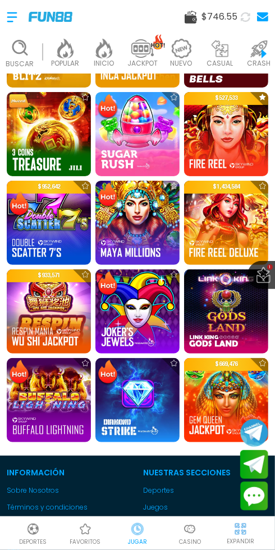
scroll to position [243, 0]
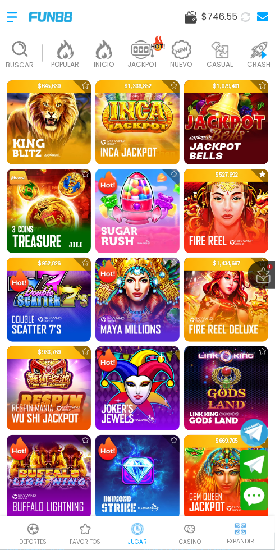
click at [227, 312] on img at bounding box center [226, 299] width 84 height 84
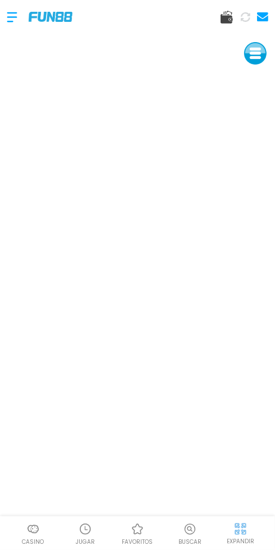
click at [33, 541] on p "Casino" at bounding box center [33, 541] width 22 height 8
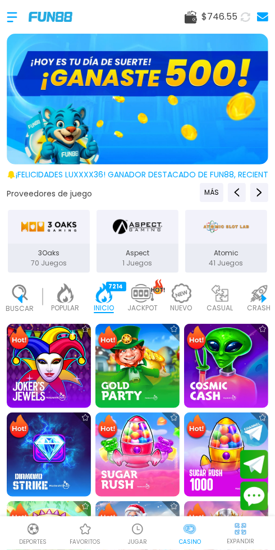
scroll to position [0, 28]
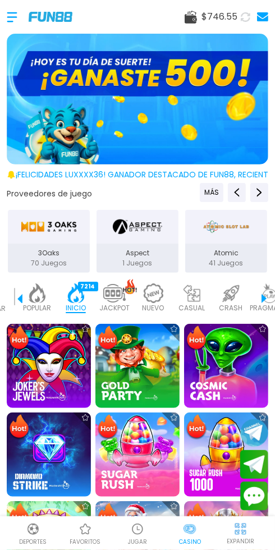
click at [151, 296] on img at bounding box center [153, 293] width 22 height 20
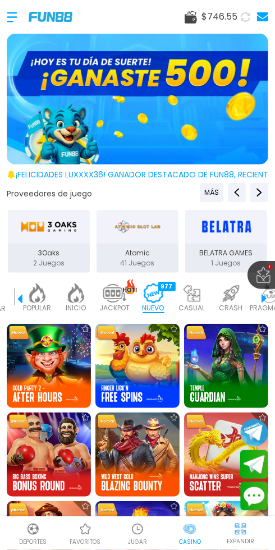
scroll to position [0, 84]
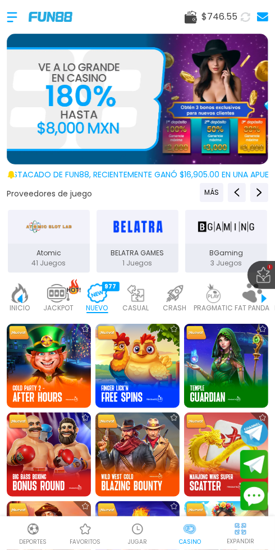
click at [135, 368] on img at bounding box center [137, 366] width 84 height 84
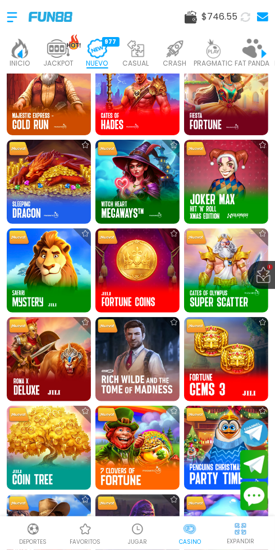
scroll to position [456, 0]
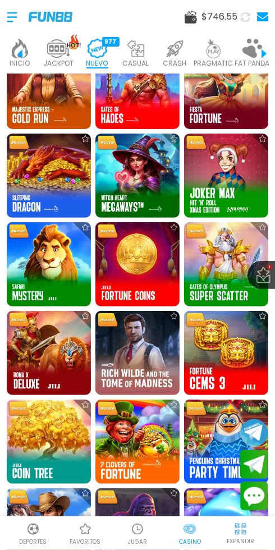
click at [132, 261] on img at bounding box center [137, 264] width 84 height 84
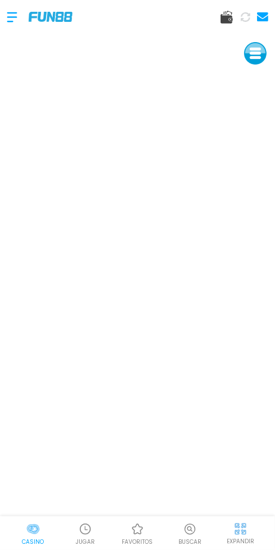
click at [238, 536] on div at bounding box center [240, 528] width 17 height 17
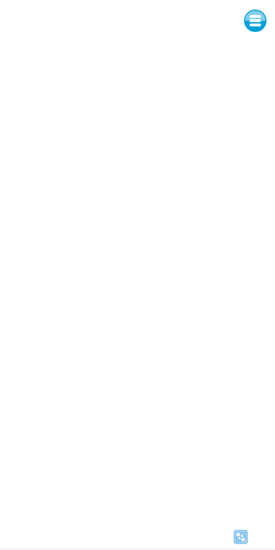
scroll to position [33, 0]
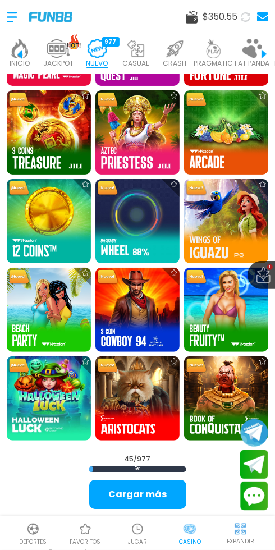
scroll to position [1208, 0]
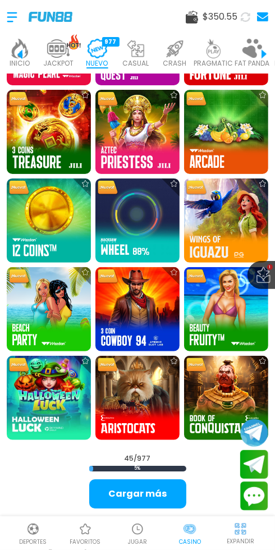
click at [147, 500] on button "Cargar más" at bounding box center [137, 493] width 97 height 29
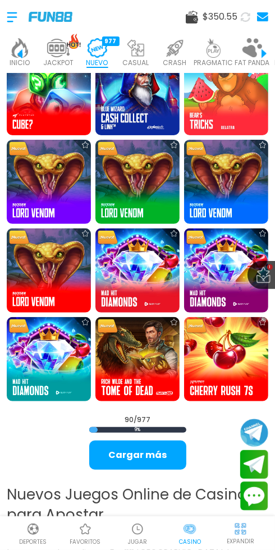
scroll to position [2581, 0]
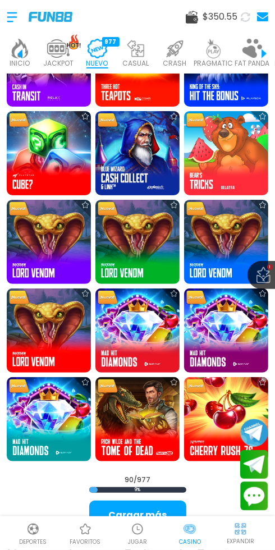
scroll to position [2526, 0]
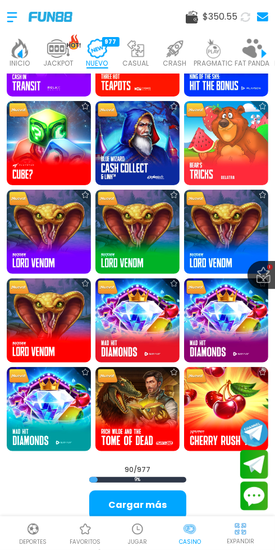
click at [123, 318] on img at bounding box center [137, 320] width 84 height 84
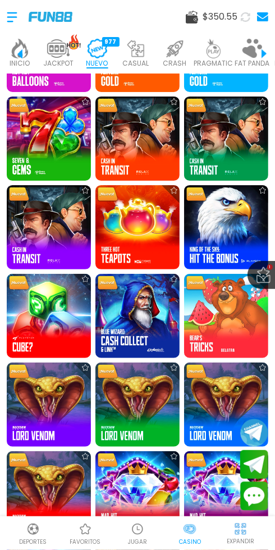
scroll to position [2322, 0]
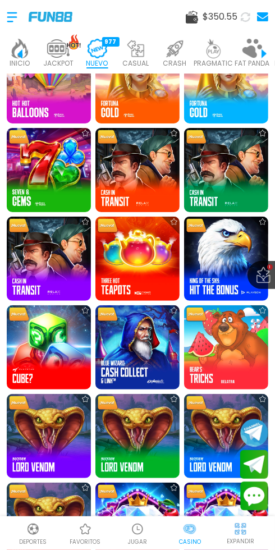
click at [137, 259] on img at bounding box center [137, 258] width 84 height 84
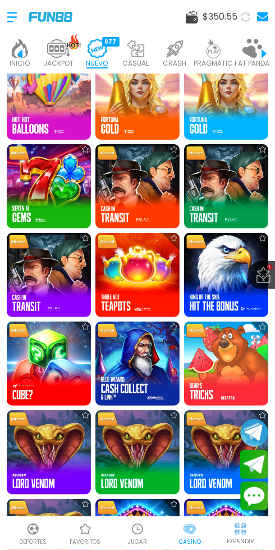
scroll to position [2308, 0]
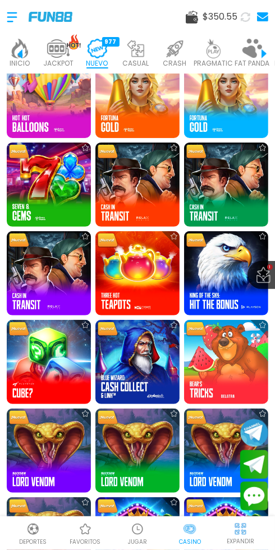
click at [136, 373] on img at bounding box center [137, 362] width 84 height 84
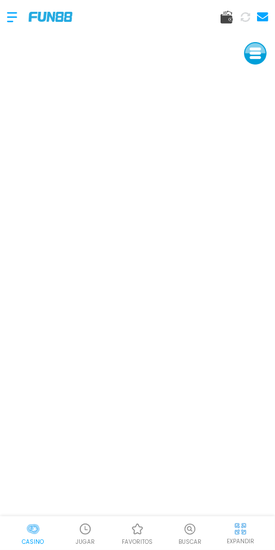
click at [39, 534] on img at bounding box center [32, 528] width 13 height 13
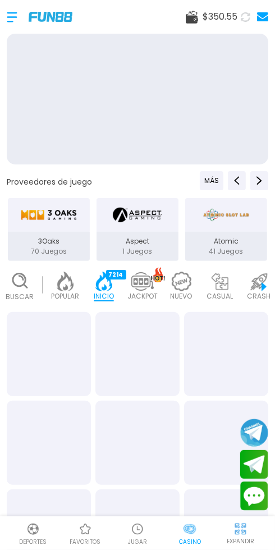
click at [86, 525] on img at bounding box center [85, 528] width 13 height 13
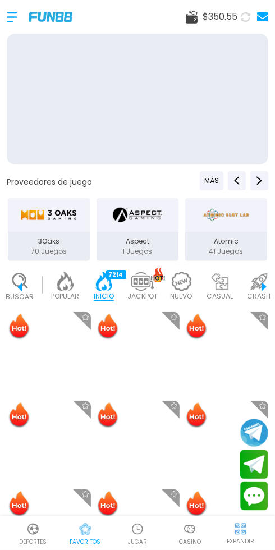
click at [37, 527] on img at bounding box center [32, 528] width 13 height 13
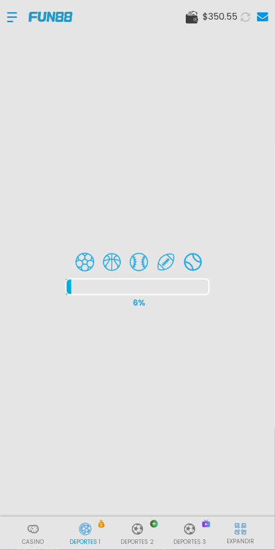
click at [32, 532] on div at bounding box center [137, 275] width 275 height 550
click at [31, 525] on div at bounding box center [137, 275] width 275 height 550
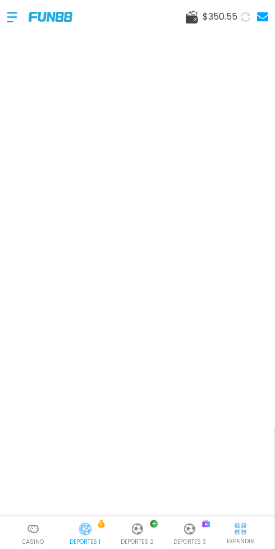
click at [35, 530] on img at bounding box center [32, 528] width 13 height 13
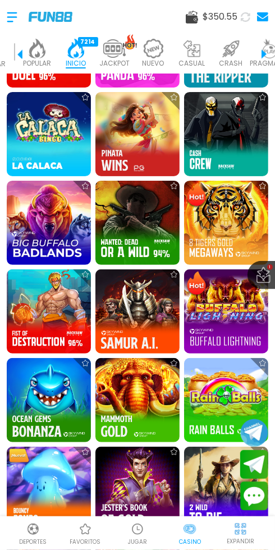
scroll to position [1031, 0]
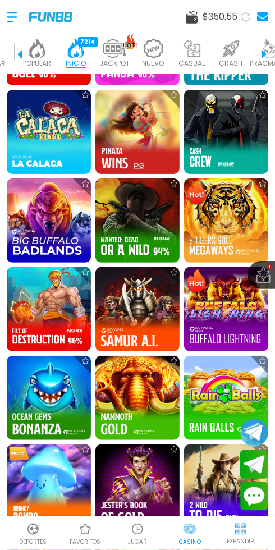
click at [218, 318] on img at bounding box center [226, 309] width 84 height 84
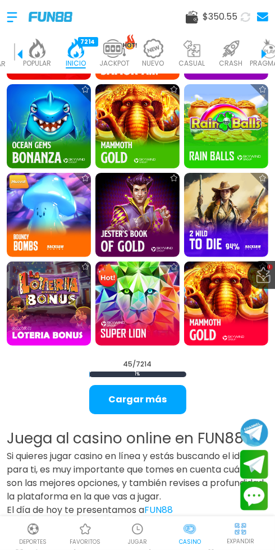
scroll to position [1304, 0]
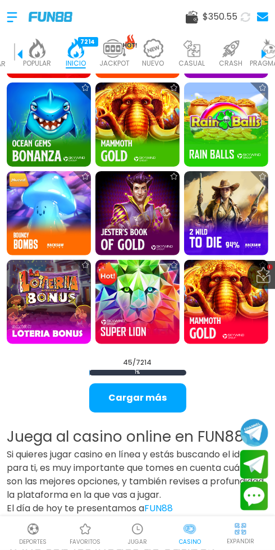
click at [115, 49] on img at bounding box center [114, 49] width 22 height 20
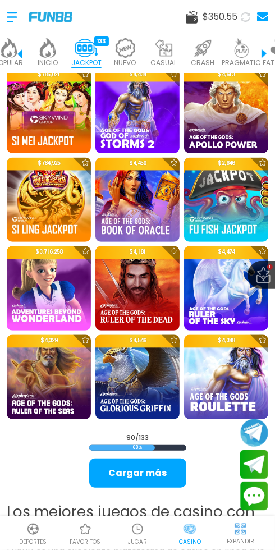
scroll to position [2562, 0]
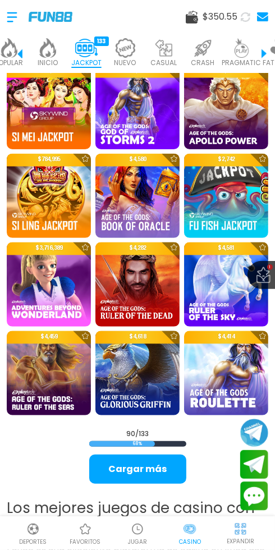
click at [145, 476] on button "Cargar más" at bounding box center [137, 468] width 97 height 29
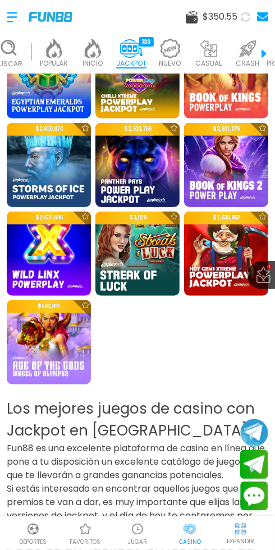
scroll to position [0, 6]
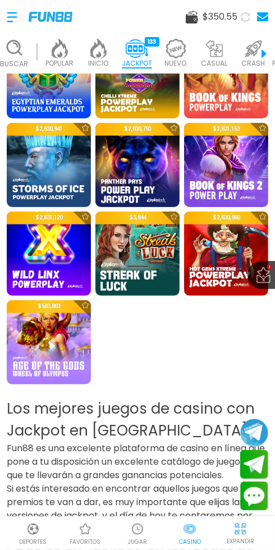
click at [63, 54] on img at bounding box center [59, 49] width 22 height 20
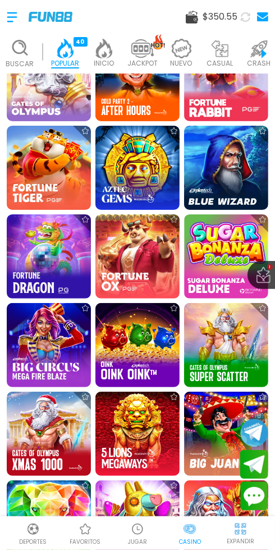
scroll to position [554, 0]
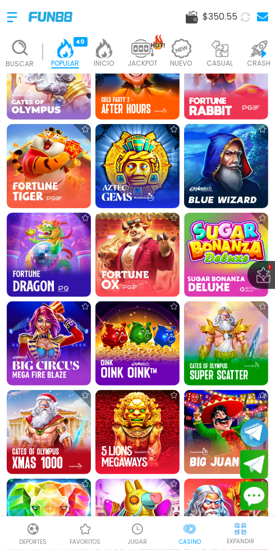
click at [136, 337] on img at bounding box center [137, 343] width 84 height 84
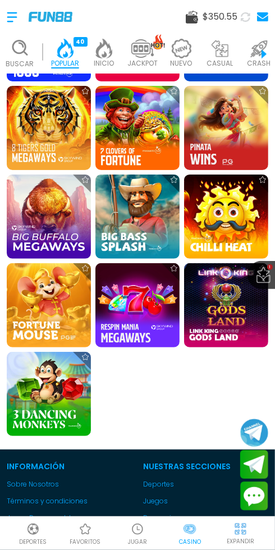
scroll to position [1124, 0]
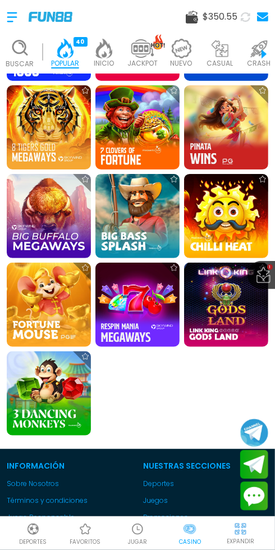
click at [62, 384] on img at bounding box center [49, 393] width 84 height 84
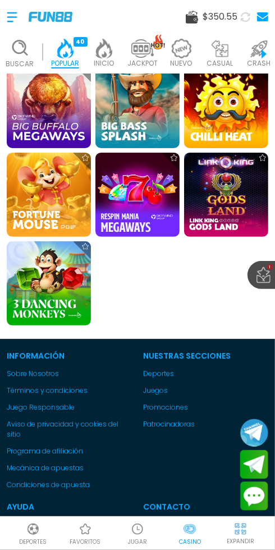
scroll to position [1233, 0]
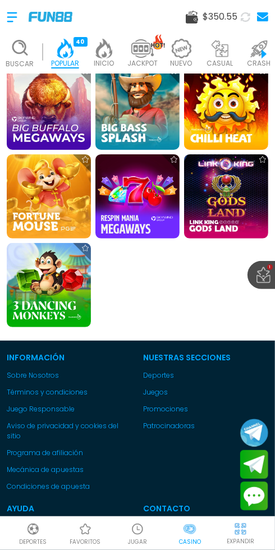
click at [221, 210] on img at bounding box center [226, 196] width 84 height 84
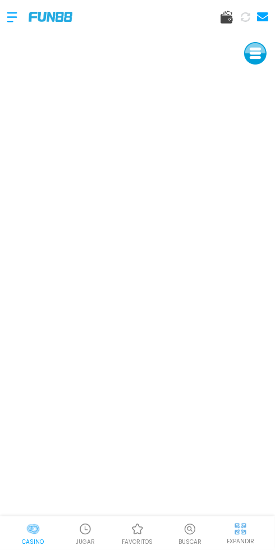
click at [243, 537] on p "EXPANDIR" at bounding box center [240, 541] width 27 height 8
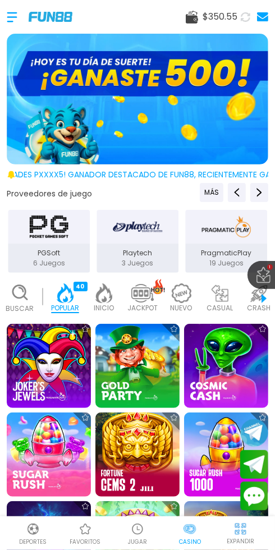
click at [99, 307] on p "INICIO" at bounding box center [104, 308] width 20 height 10
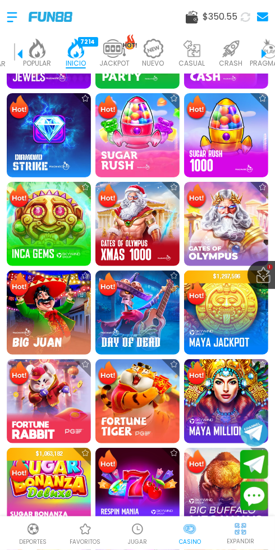
scroll to position [320, 0]
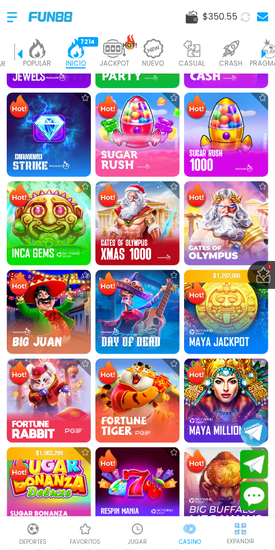
click at [53, 296] on img at bounding box center [49, 312] width 84 height 84
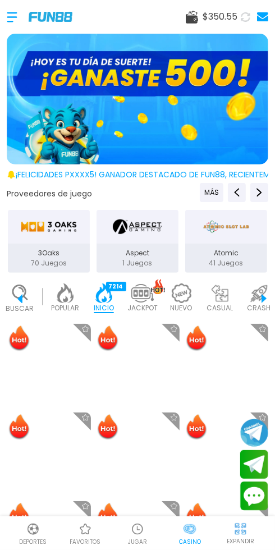
scroll to position [0, 28]
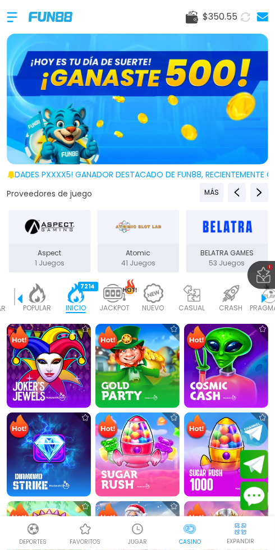
click at [15, 25] on div at bounding box center [18, 17] width 22 height 33
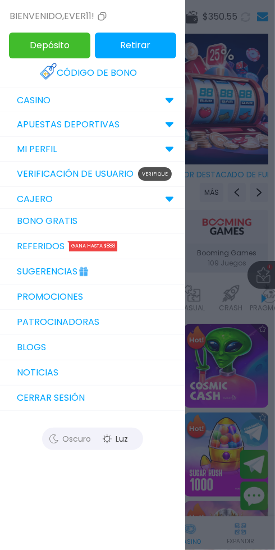
click at [154, 176] on p "Verifique" at bounding box center [155, 173] width 34 height 13
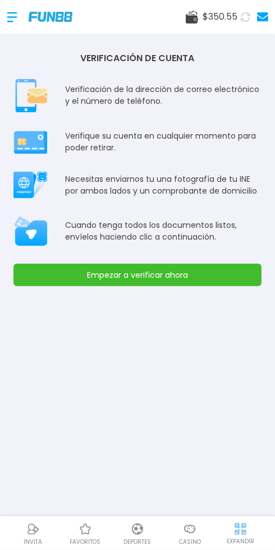
click at [176, 277] on button "Empezar a verificar ahora" at bounding box center [137, 275] width 248 height 22
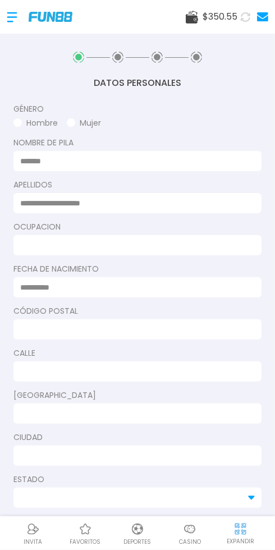
type input "********"
type input "*******"
type input "**********"
click at [103, 241] on input at bounding box center [134, 245] width 228 height 12
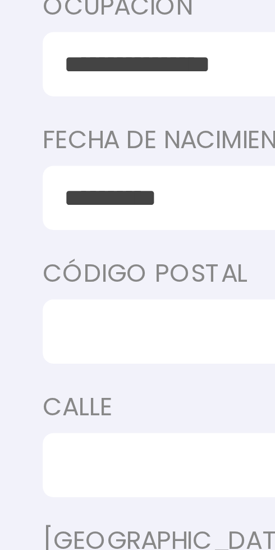
type input "**********"
click at [44, 327] on input at bounding box center [134, 330] width 228 height 12
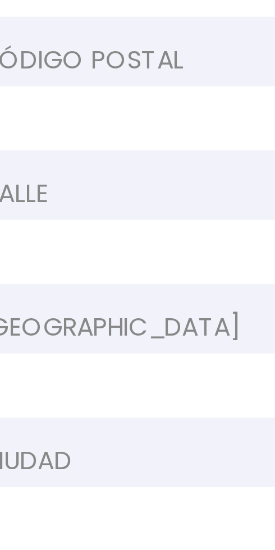
type input "*****"
type input "**********"
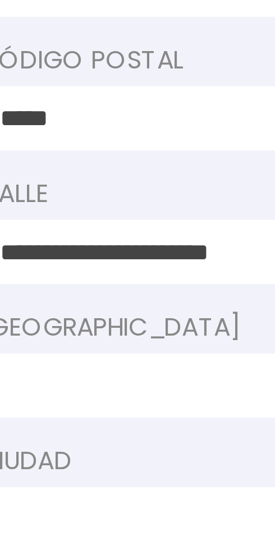
type input "**********"
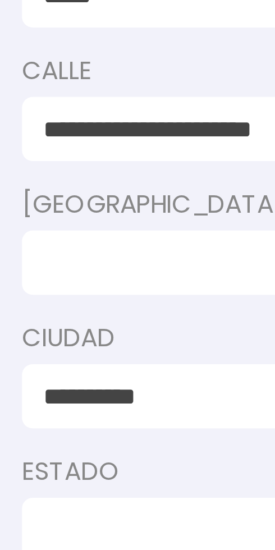
click at [40, 416] on input at bounding box center [134, 414] width 228 height 12
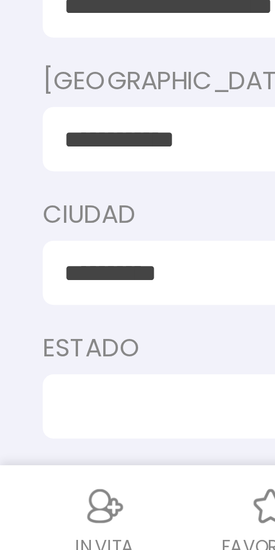
type input "**********"
click at [38, 500] on input at bounding box center [130, 498] width 221 height 12
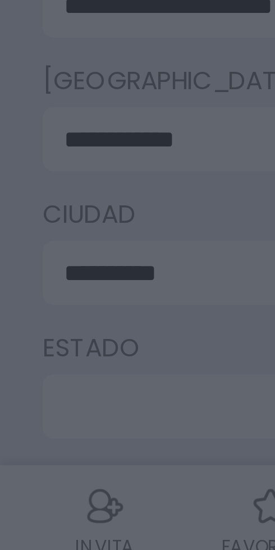
click at [44, 496] on div at bounding box center [137, 275] width 275 height 550
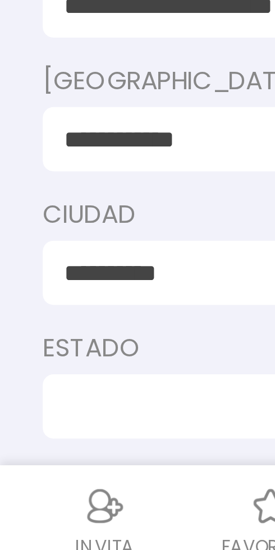
click at [46, 495] on input at bounding box center [130, 498] width 221 height 12
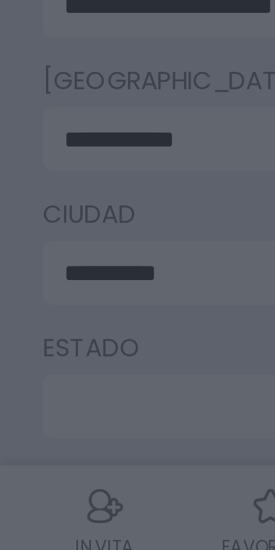
click at [46, 495] on div at bounding box center [137, 275] width 275 height 550
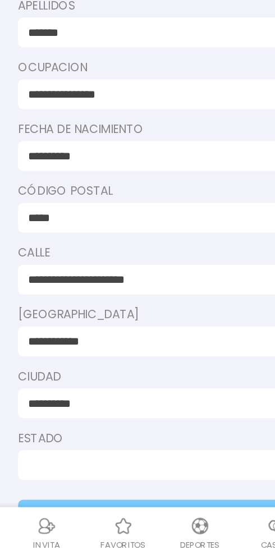
scroll to position [45, 0]
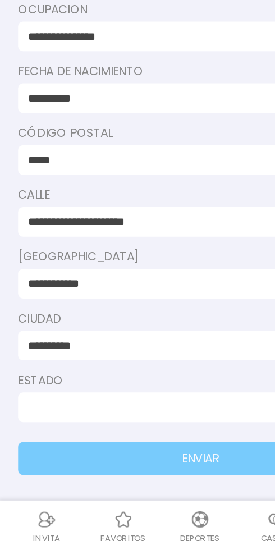
click at [99, 449] on input at bounding box center [130, 453] width 221 height 12
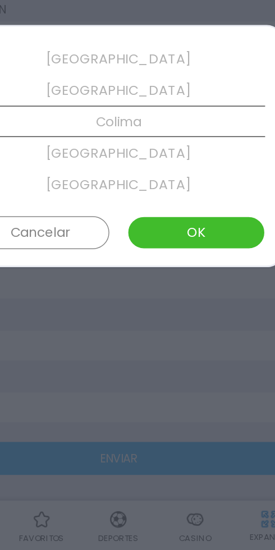
scroll to position [170, 0]
click at [187, 333] on button "OK" at bounding box center [191, 333] width 94 height 22
type input "******"
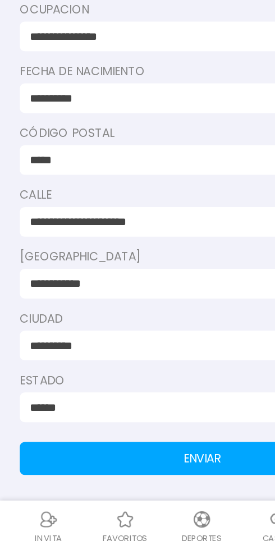
click at [124, 487] on button "ENVIAR" at bounding box center [137, 487] width 248 height 22
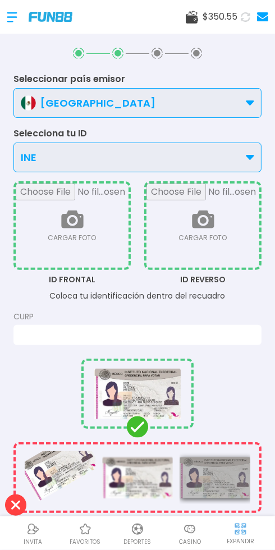
scroll to position [3, 0]
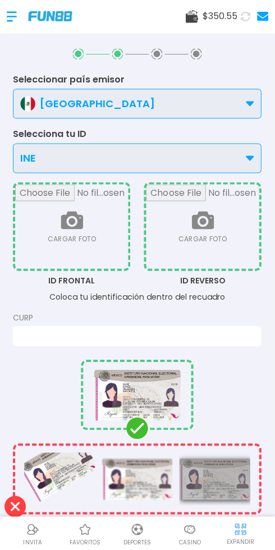
click at [76, 239] on input "file" at bounding box center [72, 226] width 113 height 84
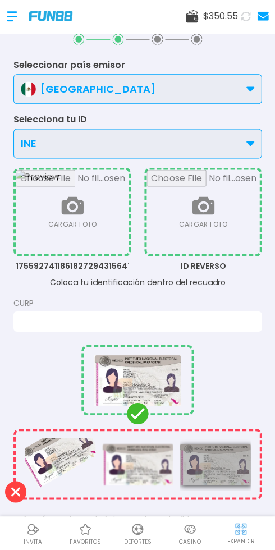
scroll to position [22, 0]
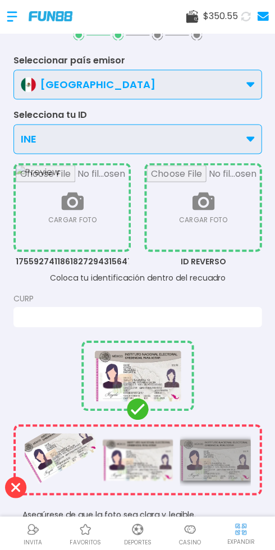
click at [78, 210] on input "file" at bounding box center [72, 207] width 113 height 84
type input "**********"
click at [209, 213] on input "file" at bounding box center [202, 207] width 113 height 84
type input "**********"
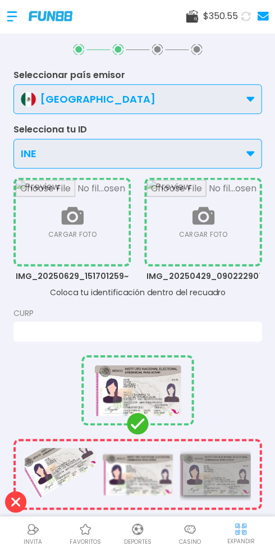
scroll to position [13, 0]
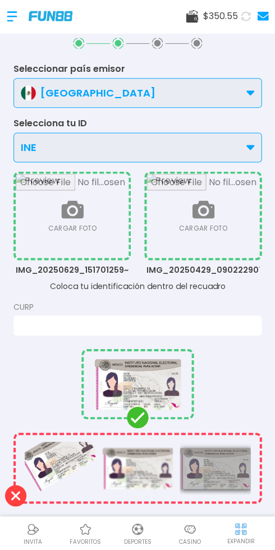
click at [230, 321] on input at bounding box center [134, 326] width 228 height 12
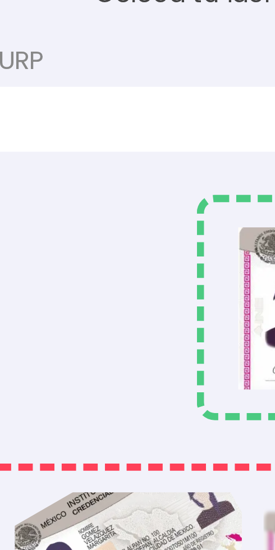
type input "**********"
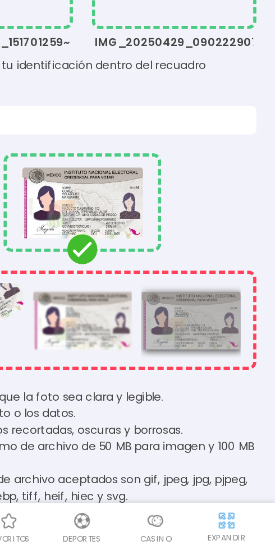
scroll to position [150, 0]
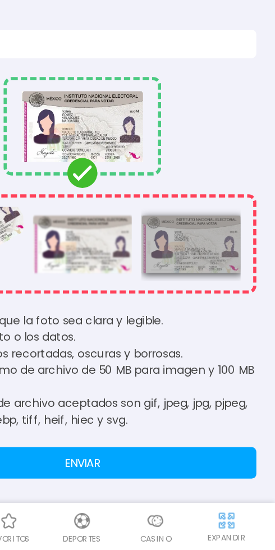
click at [203, 483] on button "ENVIAR" at bounding box center [137, 487] width 248 height 22
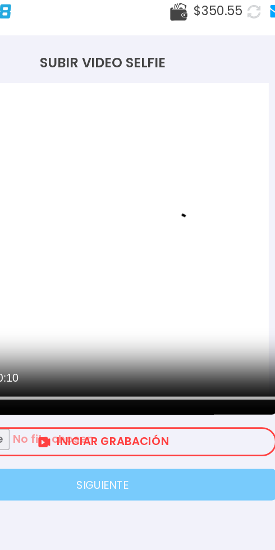
scroll to position [0, 0]
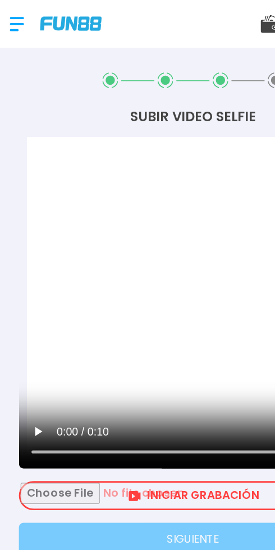
click at [121, 357] on input "file" at bounding box center [138, 353] width 246 height 19
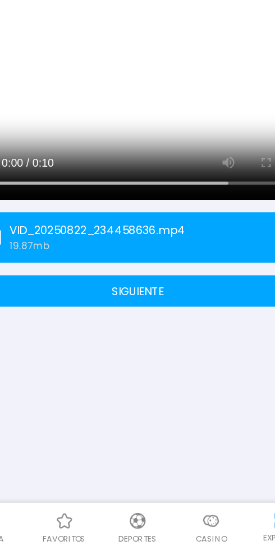
scroll to position [34, 0]
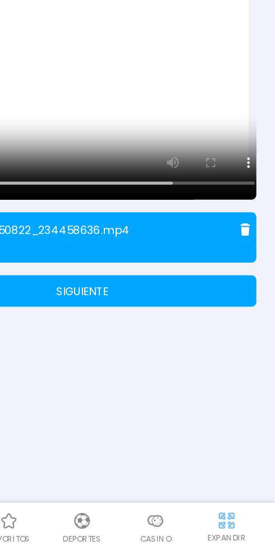
click at [192, 368] on button "SIGUIENTE" at bounding box center [137, 365] width 248 height 22
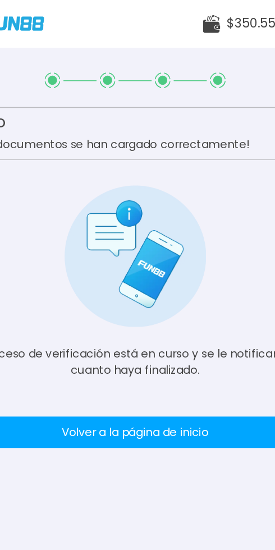
scroll to position [0, 0]
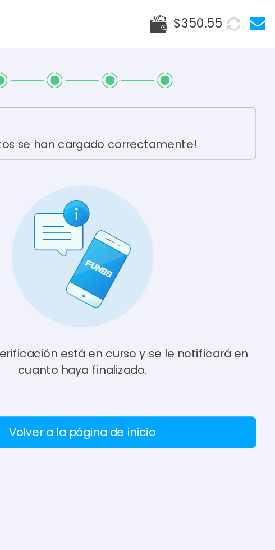
click at [186, 307] on button "Volver a la página de inicio" at bounding box center [137, 308] width 248 height 22
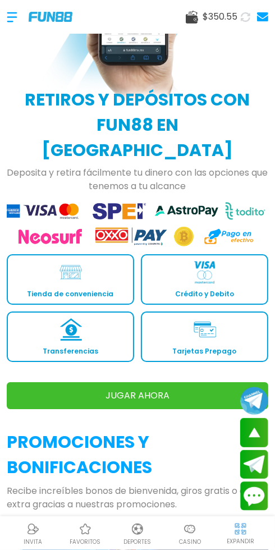
scroll to position [1340, 0]
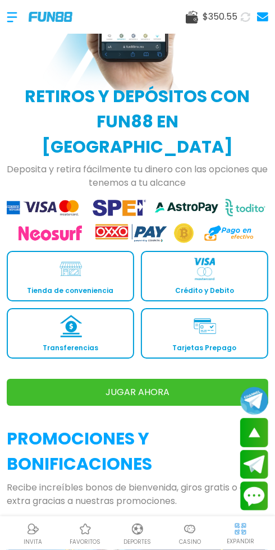
click at [79, 315] on img at bounding box center [70, 326] width 22 height 22
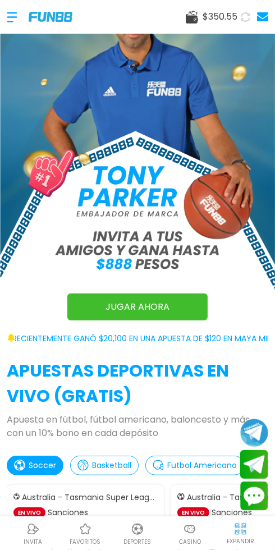
scroll to position [0, 0]
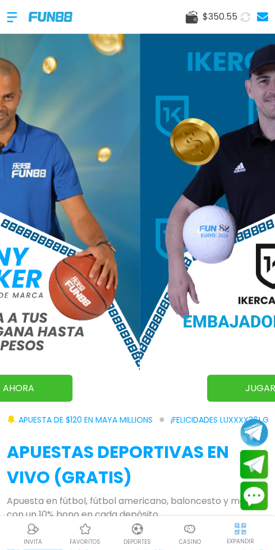
click at [17, 25] on div at bounding box center [18, 17] width 22 height 33
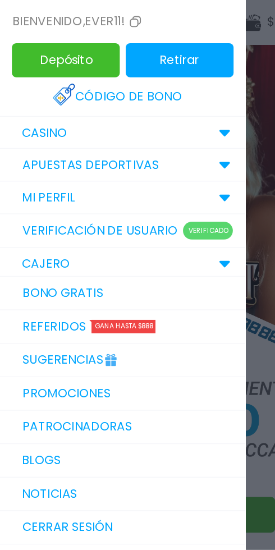
click at [139, 43] on button "Retirar" at bounding box center [135, 46] width 81 height 26
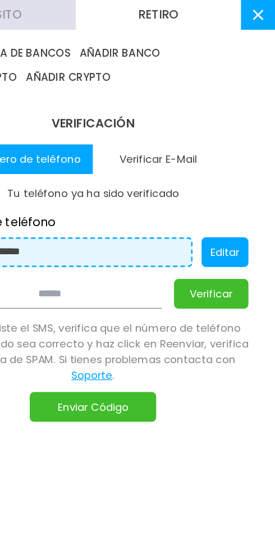
click at [195, 114] on button "Verificar E-Mail" at bounding box center [186, 120] width 98 height 22
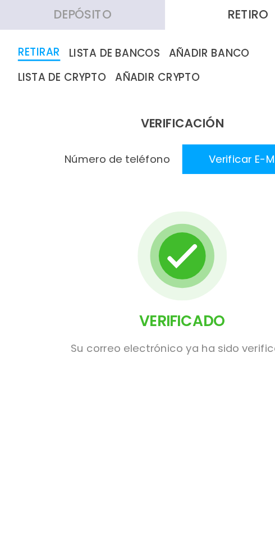
click at [87, 12] on button "Depósito" at bounding box center [62, 11] width 124 height 22
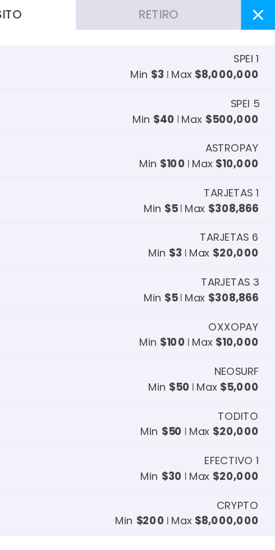
click at [195, 13] on button "Retiro" at bounding box center [186, 11] width 124 height 22
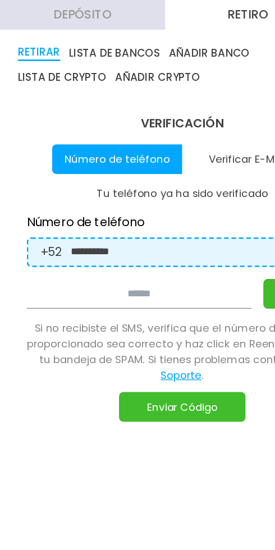
click at [95, 38] on button "LISTA DE BANCOS" at bounding box center [86, 40] width 68 height 12
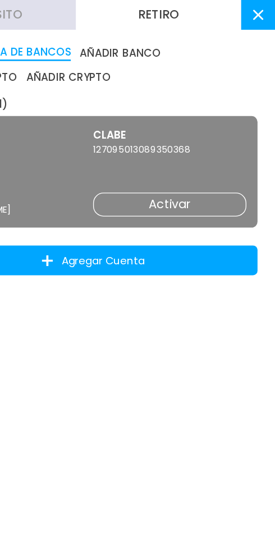
click at [203, 150] on button "Activar" at bounding box center [195, 154] width 116 height 18
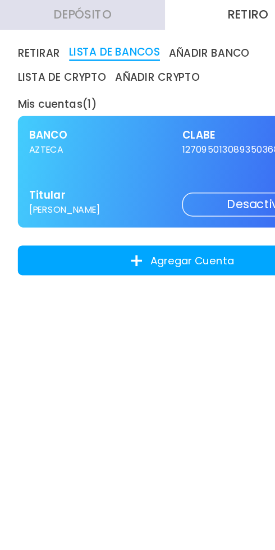
click at [34, 38] on button "RETIRAR" at bounding box center [29, 40] width 32 height 12
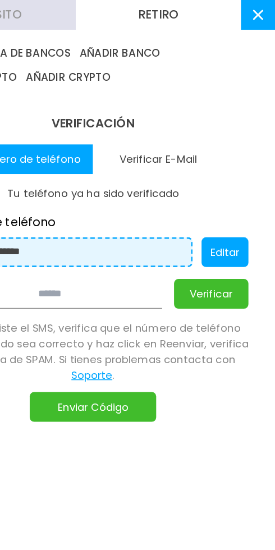
click at [80, 53] on button "LISTA DE CRYPTO" at bounding box center [46, 58] width 67 height 11
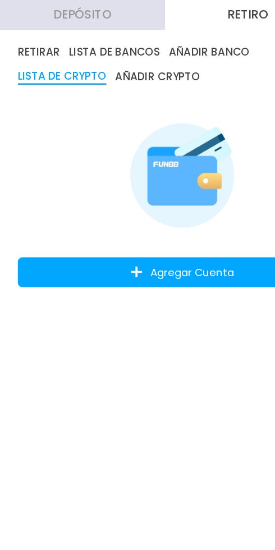
click at [139, 132] on img at bounding box center [137, 131] width 79 height 81
click at [156, 202] on button "Agregar Cuenta" at bounding box center [137, 205] width 248 height 22
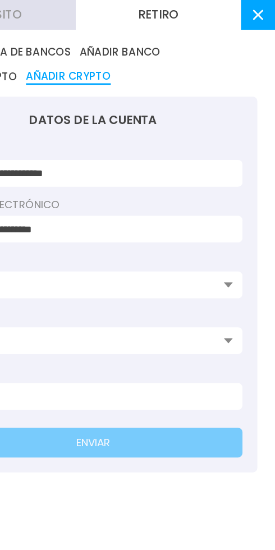
click at [234, 216] on input at bounding box center [133, 215] width 205 height 12
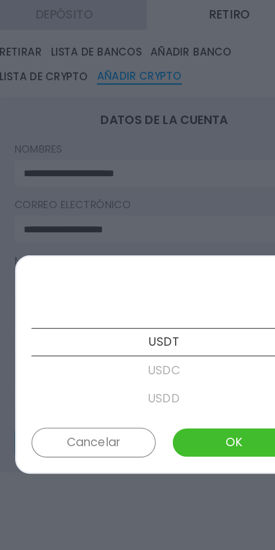
click at [184, 328] on button "OK" at bounding box center [191, 333] width 94 height 22
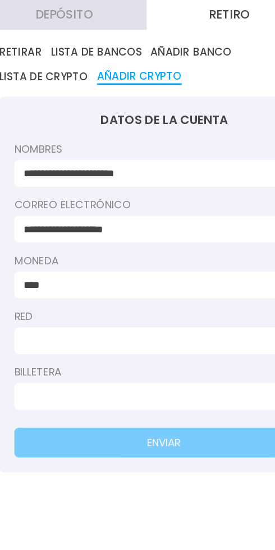
click at [135, 216] on input "****" at bounding box center [133, 215] width 205 height 12
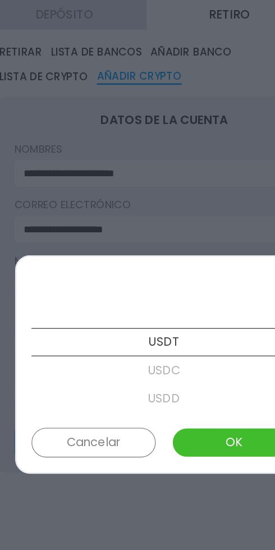
click at [142, 278] on p "USDC" at bounding box center [138, 279] width 200 height 21
click at [191, 333] on button "OK" at bounding box center [191, 333] width 94 height 22
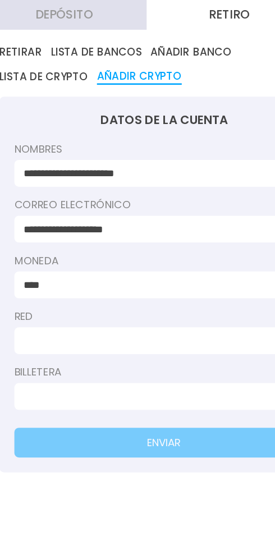
click at [128, 215] on input "****" at bounding box center [133, 215] width 205 height 12
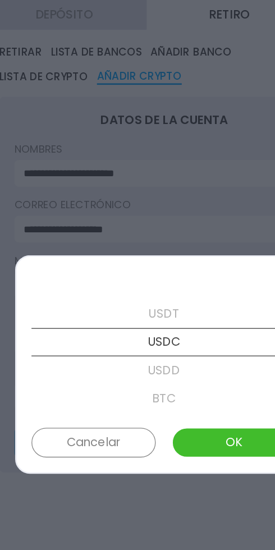
scroll to position [0, 0]
click at [140, 257] on p "USDT" at bounding box center [138, 257] width 200 height 21
click at [188, 330] on button "OK" at bounding box center [191, 333] width 94 height 22
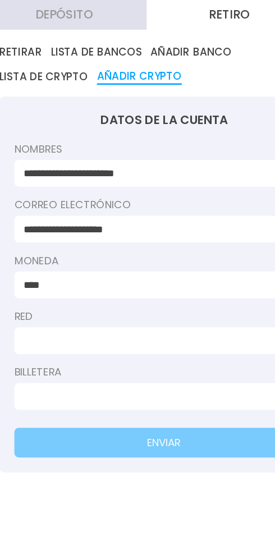
click at [151, 296] on input at bounding box center [133, 299] width 205 height 12
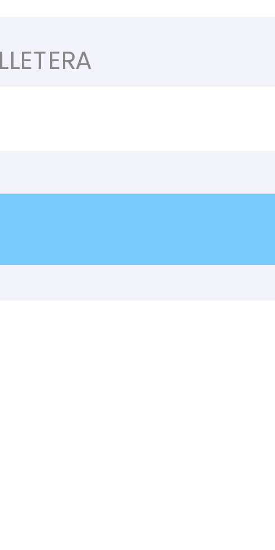
type input "**********"
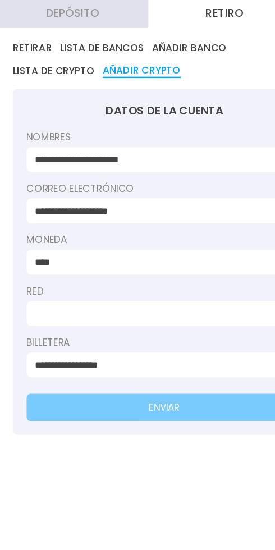
click at [178, 312] on form "**********" at bounding box center [137, 214] width 248 height 283
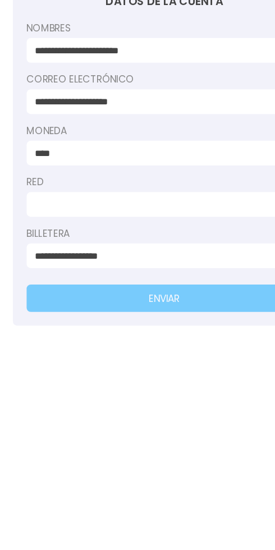
click at [133, 251] on input at bounding box center [133, 257] width 205 height 12
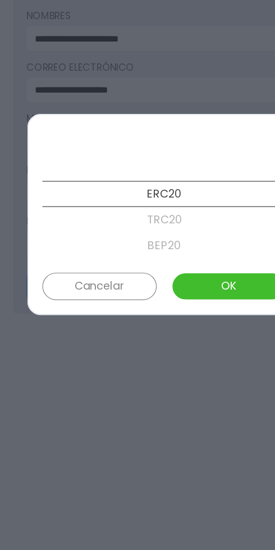
click at [191, 334] on button "OK" at bounding box center [191, 333] width 94 height 22
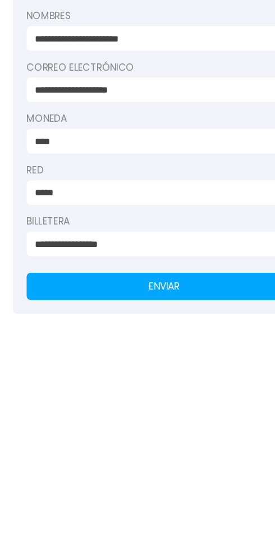
click at [139, 336] on button "ENVIAR" at bounding box center [137, 333] width 225 height 22
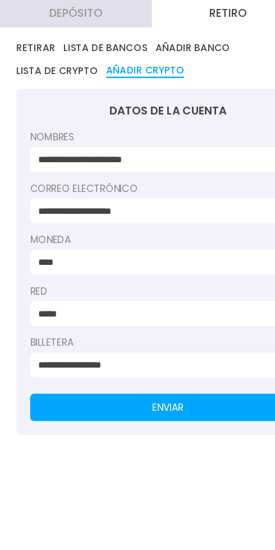
click at [88, 40] on button "LISTA DE BANCOS" at bounding box center [86, 39] width 68 height 11
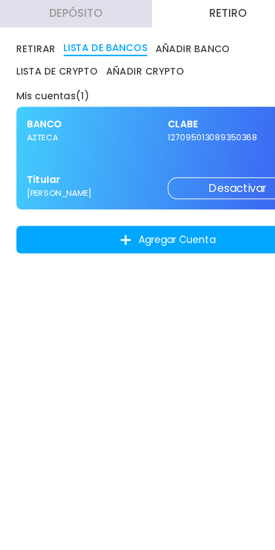
click at [29, 41] on button "RETIRAR" at bounding box center [29, 40] width 32 height 12
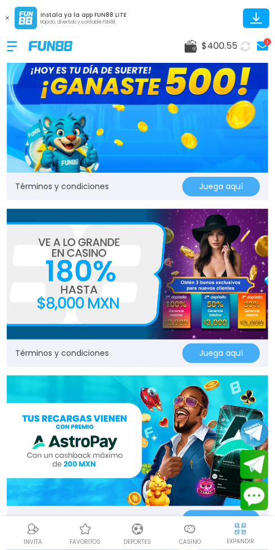
click at [262, 47] on use at bounding box center [262, 45] width 11 height 9
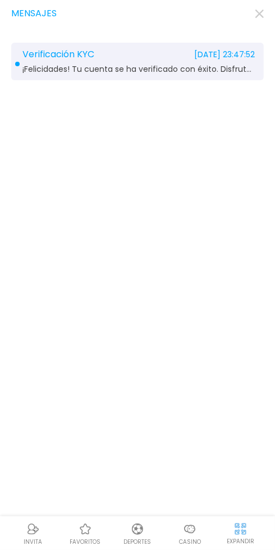
click at [205, 69] on span "¡Felicidades! Tu cuenta se ha verificado con éxito. Disfruta de la variedad de …" at bounding box center [138, 69] width 232 height 8
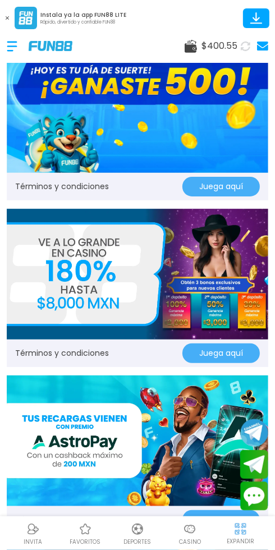
click at [213, 191] on button "Juega aquí" at bounding box center [220, 187] width 77 height 20
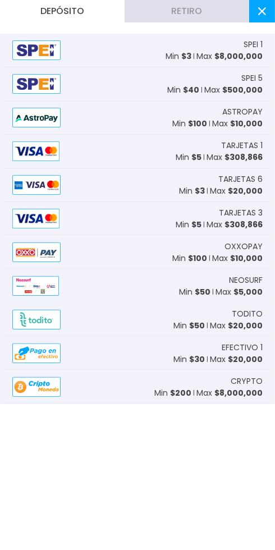
click at [160, 12] on button "Retiro" at bounding box center [186, 11] width 124 height 22
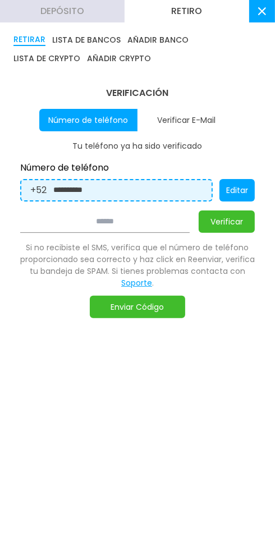
click at [180, 12] on button "Retiro" at bounding box center [186, 11] width 124 height 22
click at [145, 44] on button "AÑADIR BANCO" at bounding box center [157, 40] width 61 height 12
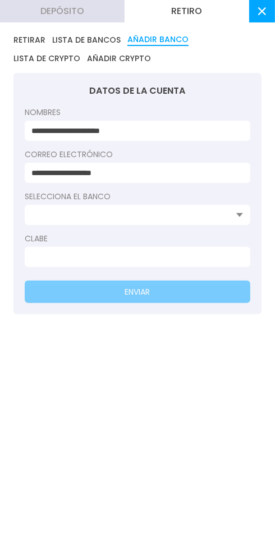
click at [80, 53] on button "LISTA DE CRYPTO" at bounding box center [46, 58] width 67 height 11
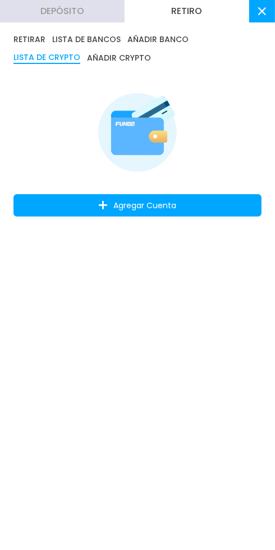
click at [19, 38] on button "RETIRAR" at bounding box center [29, 39] width 32 height 11
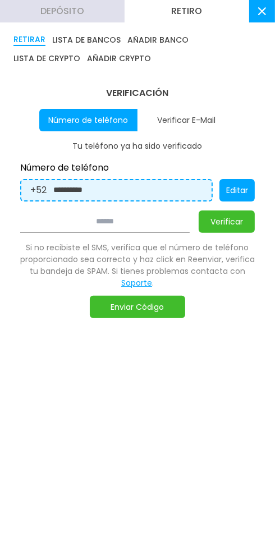
click at [147, 317] on button "Enviar Código" at bounding box center [137, 307] width 95 height 22
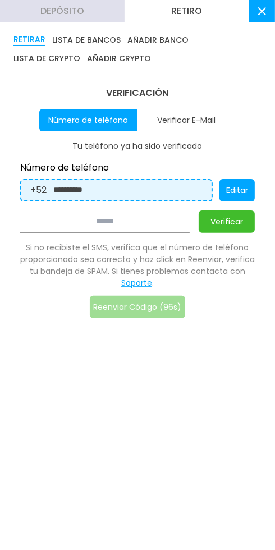
click at [103, 186] on input "**********" at bounding box center [127, 190] width 149 height 12
click at [119, 220] on input at bounding box center [104, 221] width 169 height 22
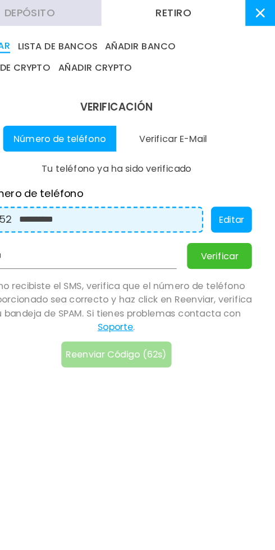
type input "******"
click at [224, 215] on button "Verificar" at bounding box center [227, 221] width 56 height 22
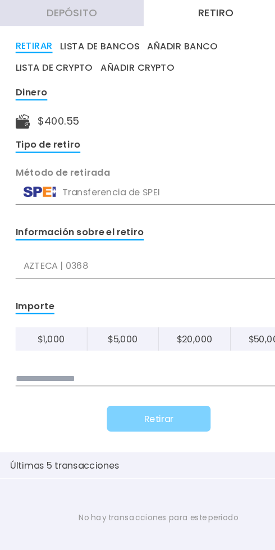
click at [83, 329] on input at bounding box center [137, 328] width 248 height 12
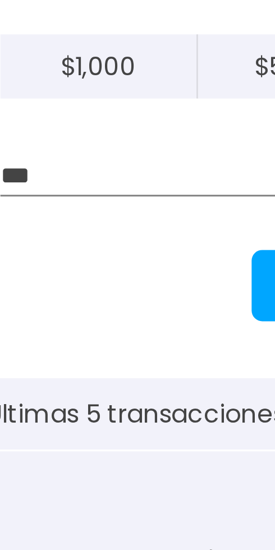
type input "***"
click button "Retirar" at bounding box center [138, 362] width 90 height 22
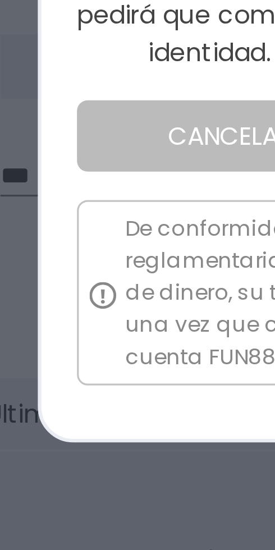
click at [60, 349] on p "De conformidad con las disposiciones reglamentarias y las medidas contra el bla…" at bounding box center [143, 364] width 181 height 50
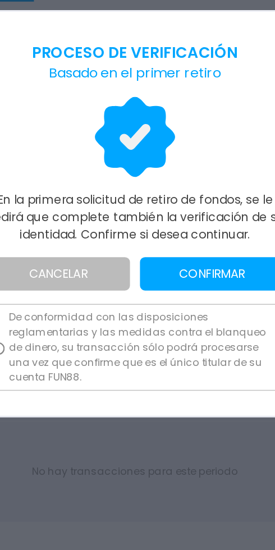
click at [182, 317] on button "CONFIRMAR" at bounding box center [189, 315] width 96 height 22
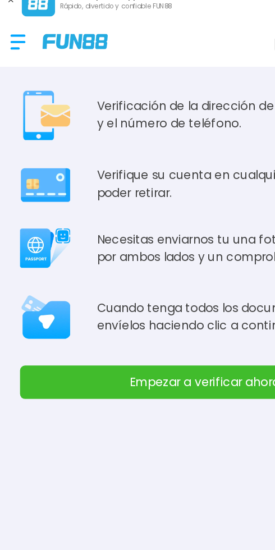
click at [116, 277] on button "Empezar a verificar ahora" at bounding box center [137, 275] width 248 height 22
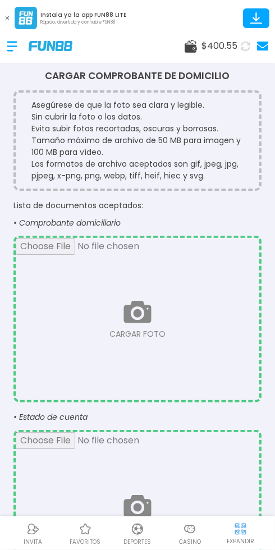
scroll to position [3, 0]
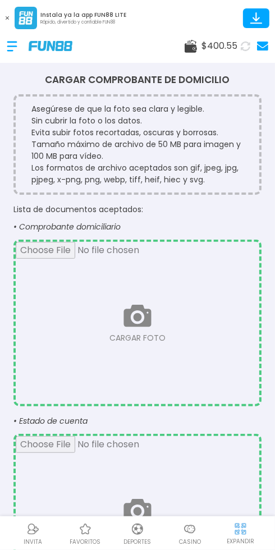
click at [178, 324] on input "file" at bounding box center [137, 323] width 243 height 162
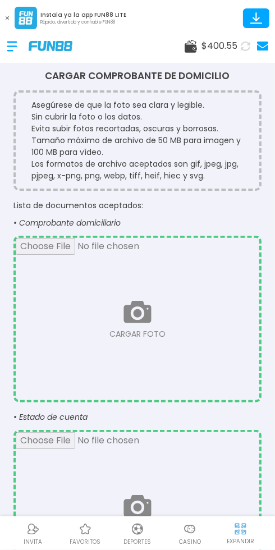
scroll to position [0, 0]
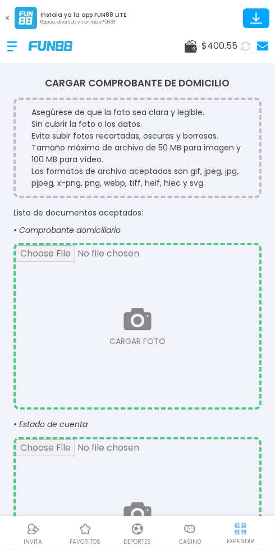
click at [150, 158] on li "Tamaño máximo de archivo de 50 MB para imagen y 100 MB para vídeo." at bounding box center [141, 154] width 221 height 24
click at [66, 327] on input "file" at bounding box center [137, 326] width 243 height 162
type input "**********"
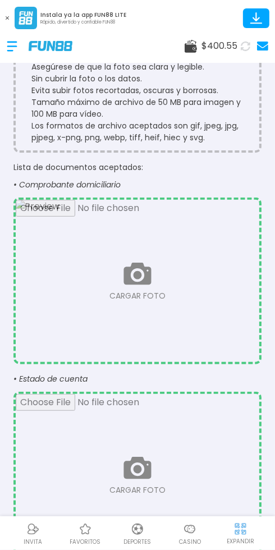
scroll to position [141, 0]
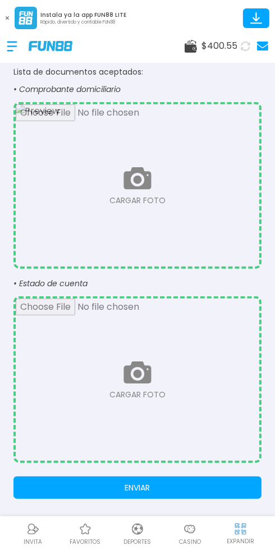
click at [161, 490] on button "ENVIAR" at bounding box center [137, 487] width 248 height 22
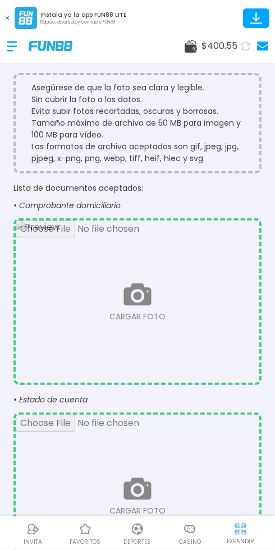
scroll to position [24, 0]
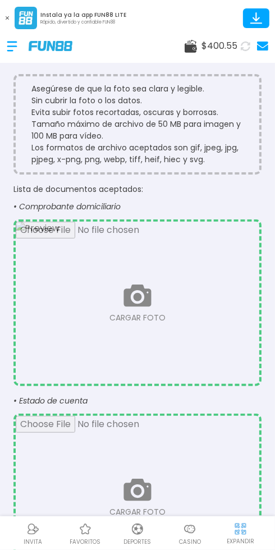
click at [158, 311] on input "file" at bounding box center [137, 303] width 243 height 162
click at [195, 353] on input "file" at bounding box center [137, 303] width 243 height 162
type input "**********"
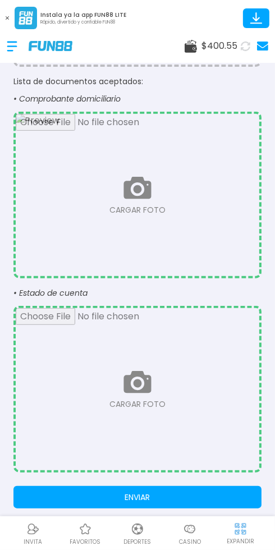
scroll to position [141, 0]
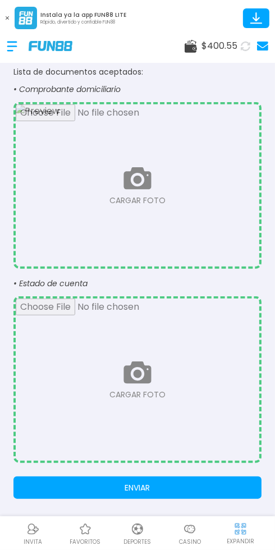
click at [82, 402] on input "file" at bounding box center [137, 379] width 243 height 162
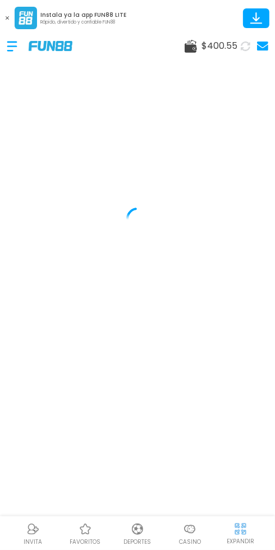
scroll to position [48, 0]
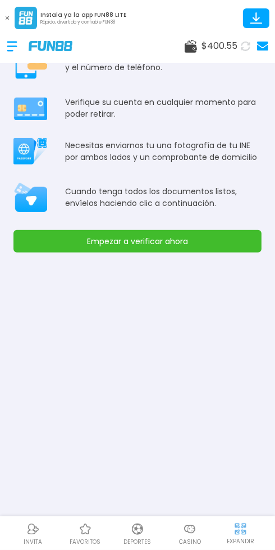
click at [161, 230] on button "Empezar a verificar ahora" at bounding box center [137, 241] width 248 height 22
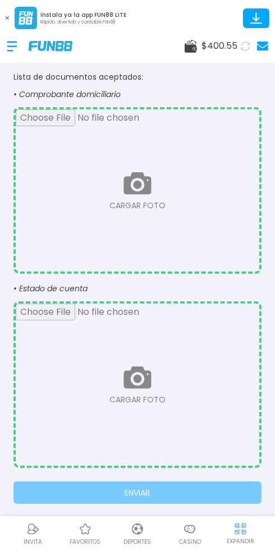
scroll to position [141, 0]
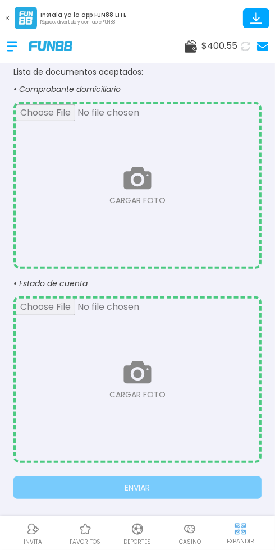
click at [137, 375] on input "file" at bounding box center [137, 379] width 243 height 162
click at [156, 198] on input "file" at bounding box center [137, 185] width 243 height 162
type input "**********"
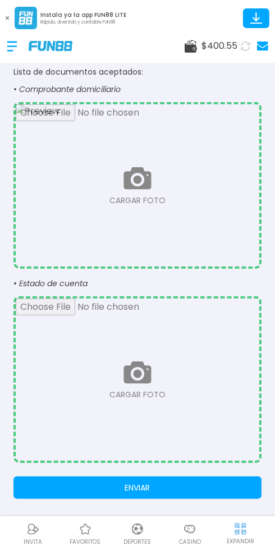
click at [137, 386] on input "file" at bounding box center [137, 379] width 243 height 162
type input "**********"
click at [152, 483] on button "ENVIAR" at bounding box center [137, 487] width 248 height 22
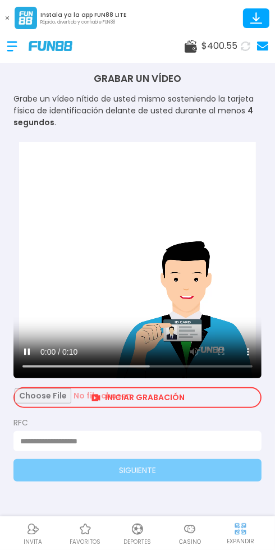
scroll to position [48, 0]
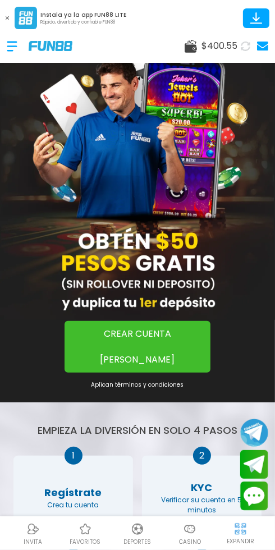
click at [178, 542] on div "Casino" at bounding box center [190, 532] width 52 height 25
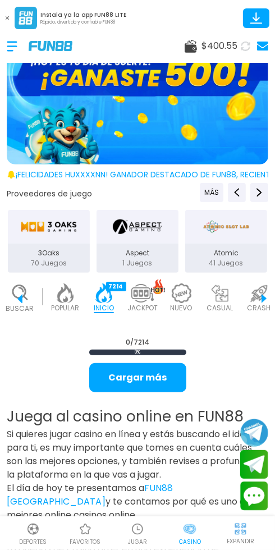
scroll to position [0, 28]
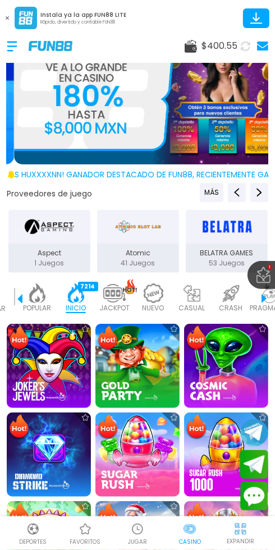
click at [110, 305] on p "JACKPOT" at bounding box center [114, 308] width 30 height 10
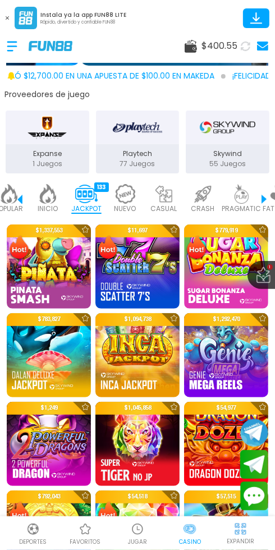
scroll to position [105, 0]
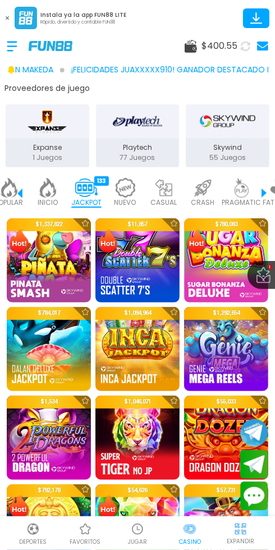
click at [224, 364] on img at bounding box center [226, 349] width 84 height 84
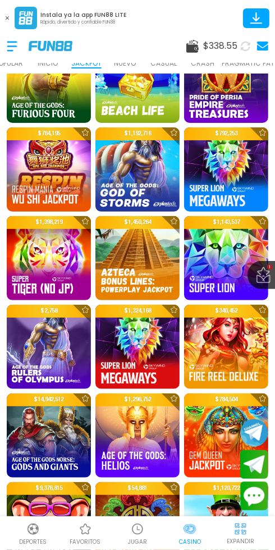
scroll to position [644, 0]
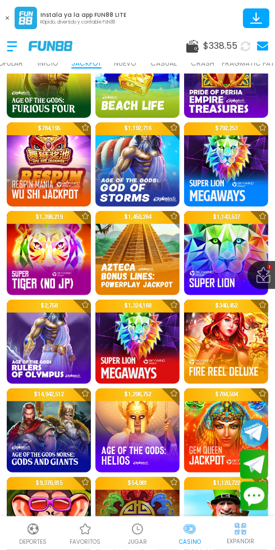
click at [168, 313] on div at bounding box center [174, 304] width 20 height 20
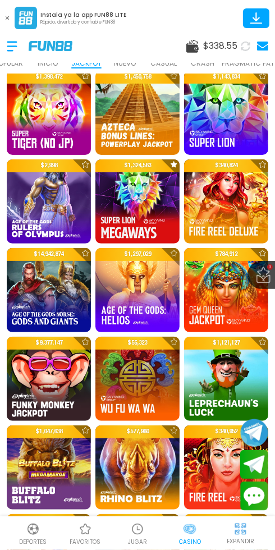
scroll to position [787, 0]
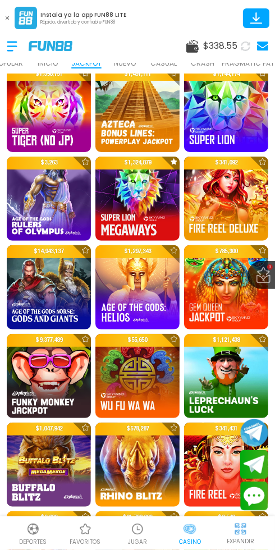
click at [219, 203] on img at bounding box center [226, 198] width 84 height 84
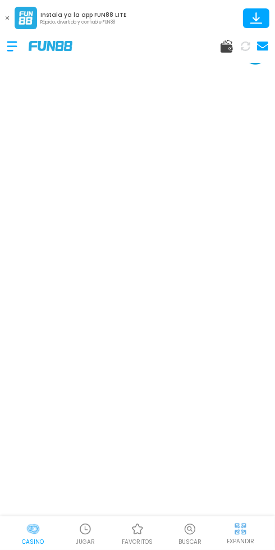
click at [242, 541] on p "EXPANDIR" at bounding box center [240, 541] width 27 height 8
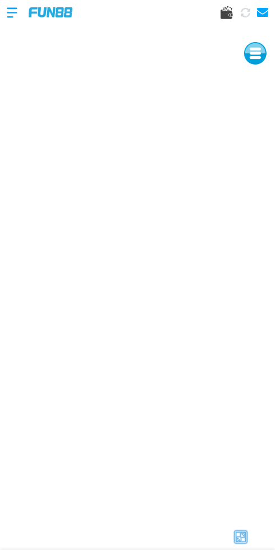
click at [239, 542] on img at bounding box center [240, 536] width 17 height 17
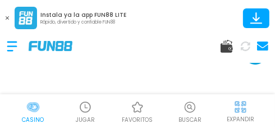
click at [241, 112] on img at bounding box center [240, 107] width 14 height 14
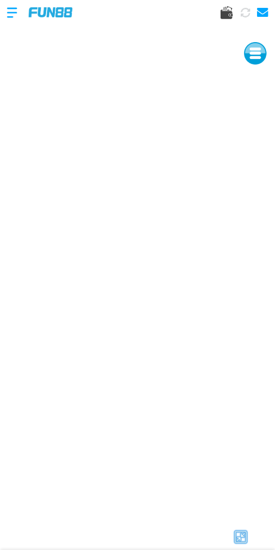
click at [241, 537] on img at bounding box center [240, 536] width 17 height 17
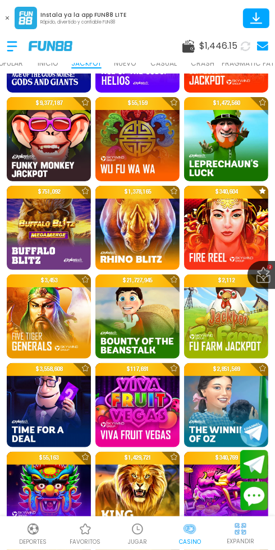
scroll to position [1047, 0]
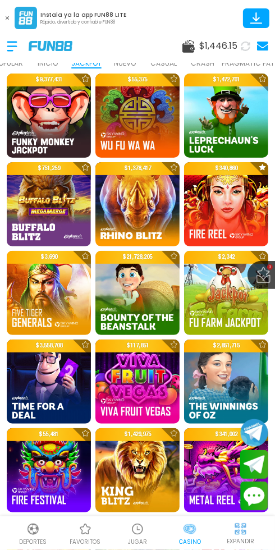
click at [223, 213] on img at bounding box center [226, 204] width 84 height 84
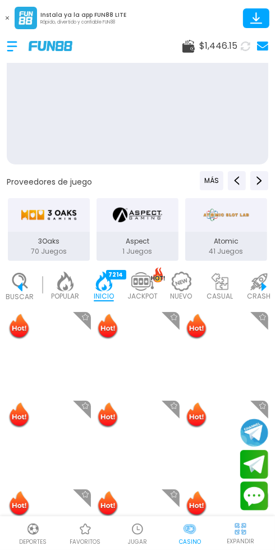
scroll to position [0, 28]
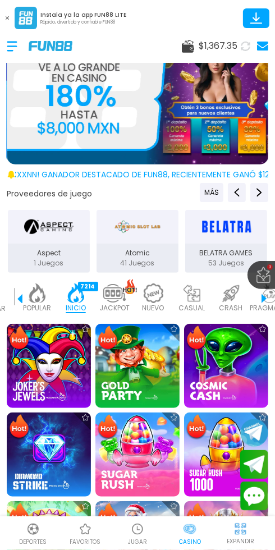
click at [45, 459] on img at bounding box center [49, 454] width 84 height 84
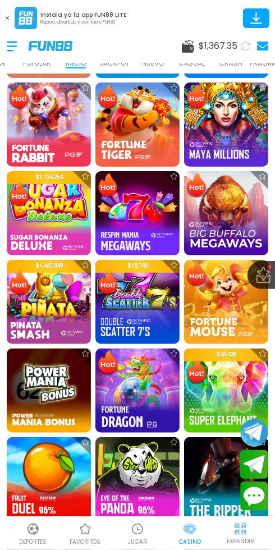
scroll to position [597, 0]
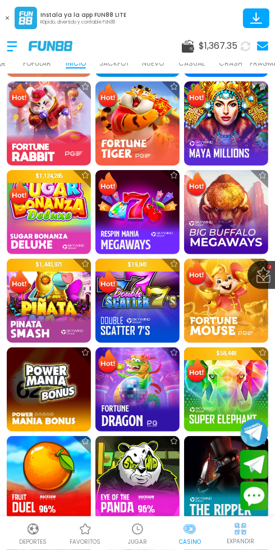
click at [228, 135] on img at bounding box center [226, 123] width 84 height 84
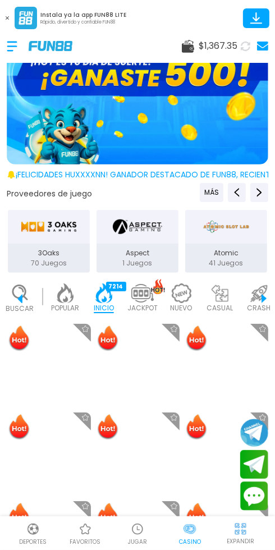
scroll to position [0, 28]
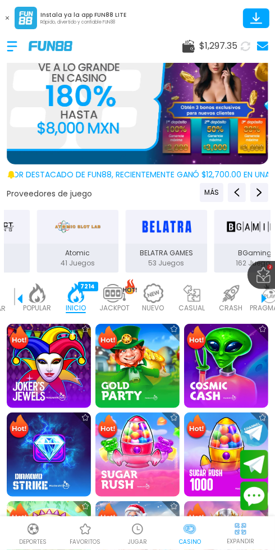
click at [139, 372] on img at bounding box center [137, 366] width 84 height 84
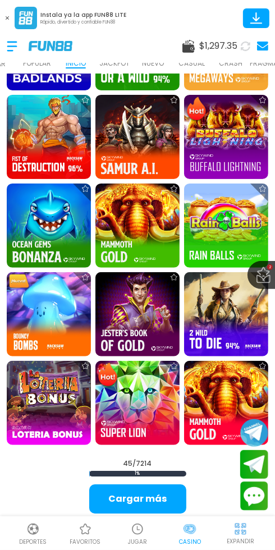
scroll to position [1206, 0]
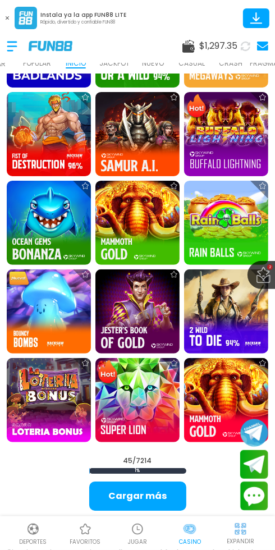
click at [221, 227] on img at bounding box center [226, 223] width 84 height 84
